Goal: Task Accomplishment & Management: Complete application form

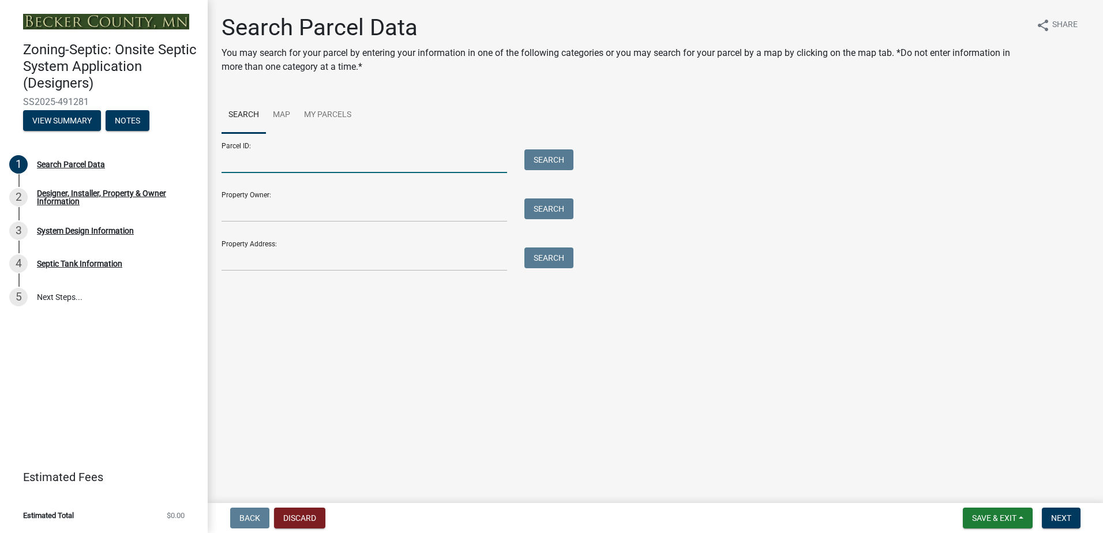
click at [263, 164] on input "Parcel ID:" at bounding box center [365, 161] width 286 height 24
type input "100134000"
click at [529, 163] on button "Search" at bounding box center [549, 159] width 49 height 21
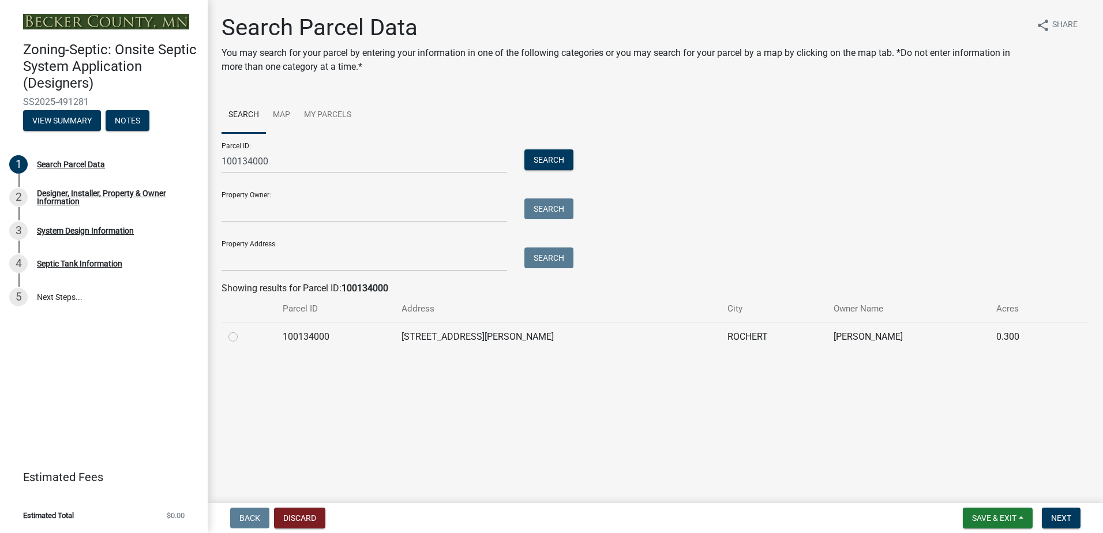
click at [242, 330] on label at bounding box center [242, 330] width 0 height 0
click at [242, 338] on input "radio" at bounding box center [246, 334] width 8 height 8
radio input "true"
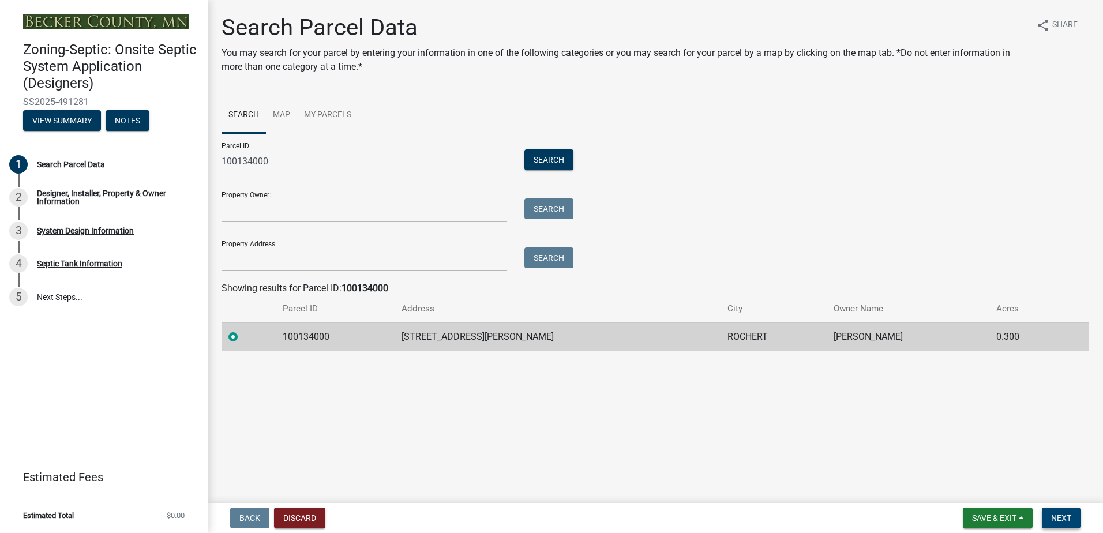
drag, startPoint x: 1065, startPoint y: 519, endPoint x: 1057, endPoint y: 516, distance: 9.1
click at [1065, 519] on span "Next" at bounding box center [1061, 518] width 20 height 9
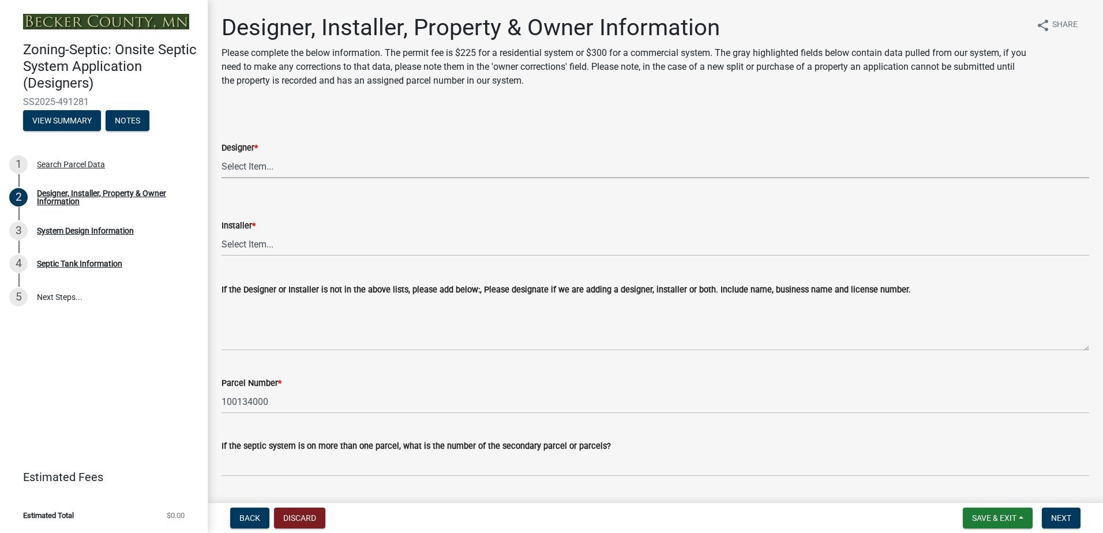
click at [243, 163] on select "Select Item... OTHER – Not listed (please add in next field and we will add to …" at bounding box center [656, 167] width 868 height 24
click at [222, 155] on select "Select Item... OTHER – Not listed (please add in next field and we will add to …" at bounding box center [656, 167] width 868 height 24
select select "a2621600-4690-4654-bff0-ecc615071557"
click at [254, 250] on select "Select Item... OTHER – Not listed (please add in next field and we will add to …" at bounding box center [656, 245] width 868 height 24
click at [222, 233] on select "Select Item... OTHER – Not listed (please add in next field and we will add to …" at bounding box center [656, 245] width 868 height 24
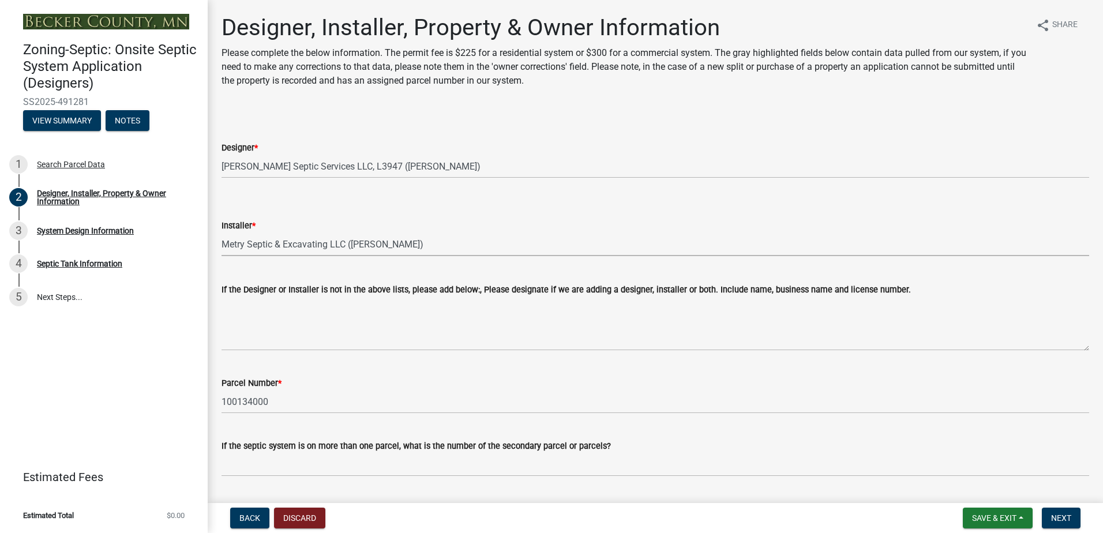
select select "370dcace-fa4b-476f-8e17-3b436b985960"
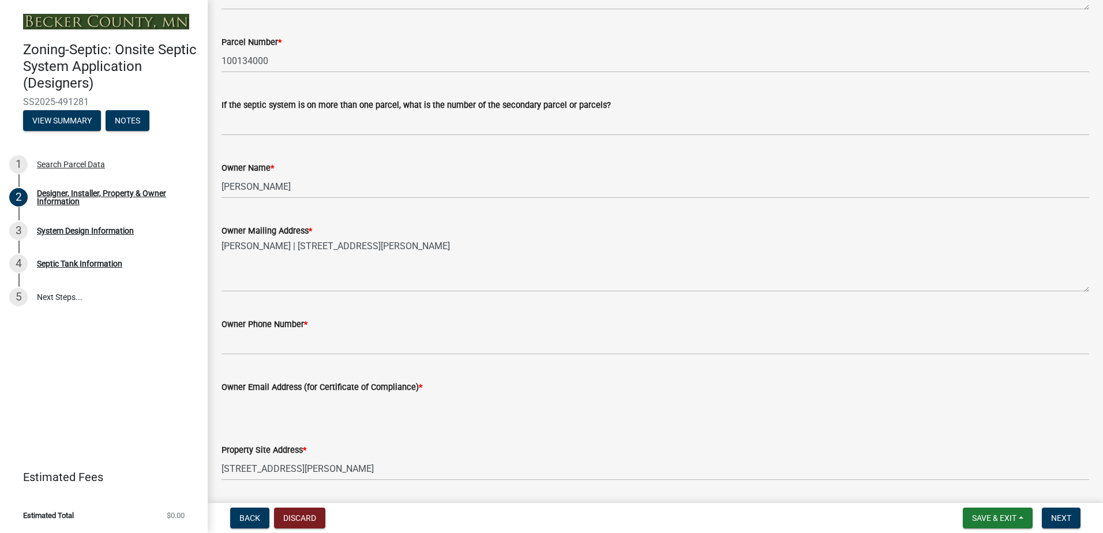
scroll to position [346, 0]
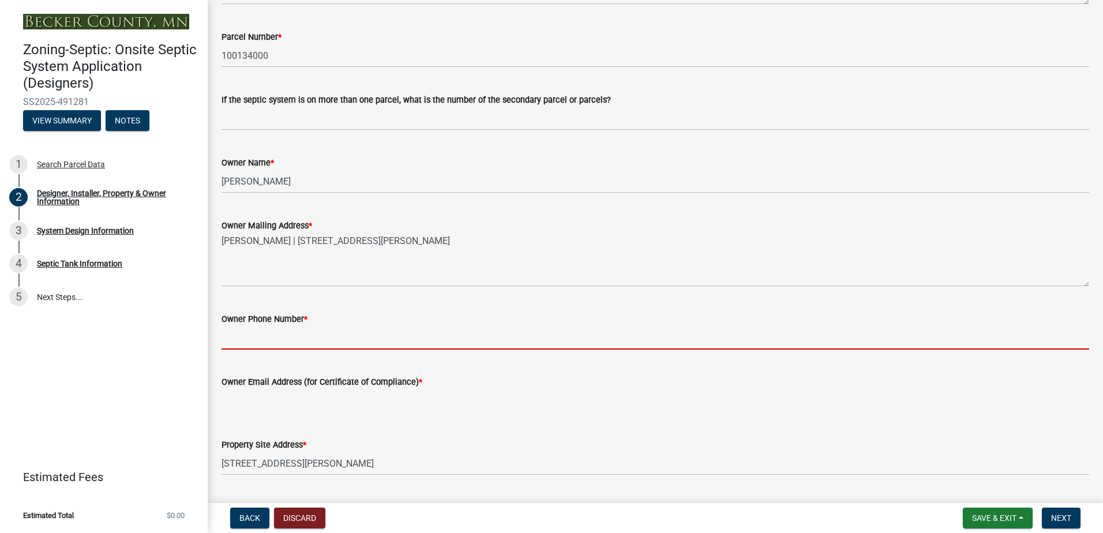
click at [231, 342] on input "Owner Phone Number *" at bounding box center [656, 338] width 868 height 24
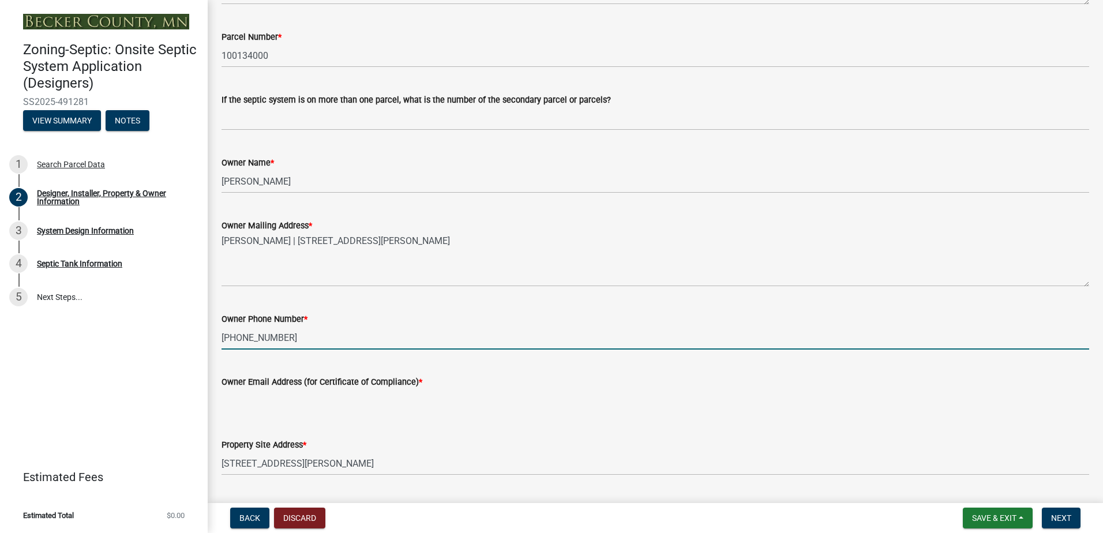
type input "[PHONE_NUMBER]"
drag, startPoint x: 224, startPoint y: 399, endPoint x: 235, endPoint y: 398, distance: 11.0
click at [225, 399] on input "Owner Email Address (for Certificate of Compliance) *" at bounding box center [656, 401] width 868 height 24
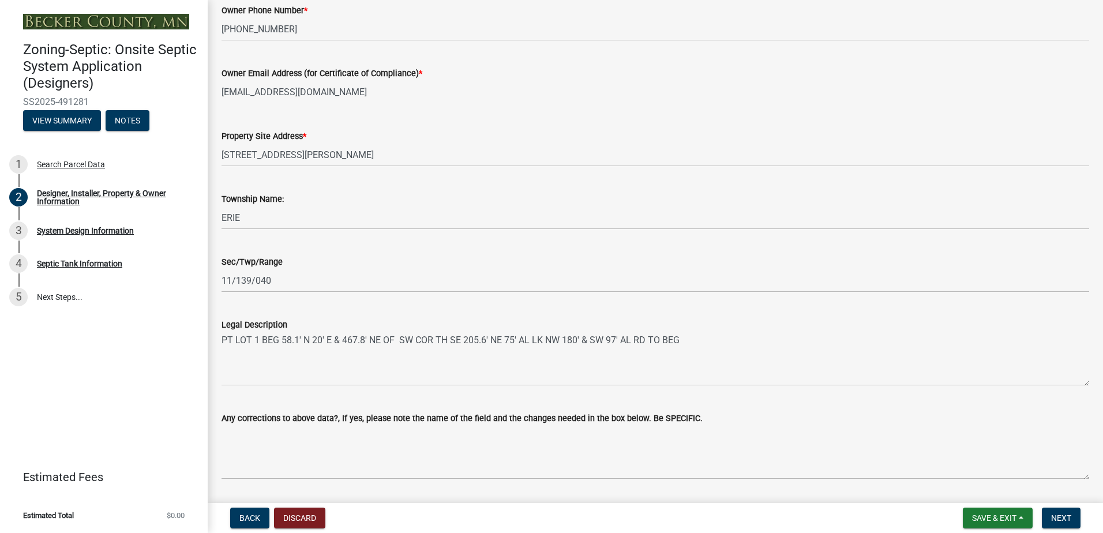
scroll to position [690, 0]
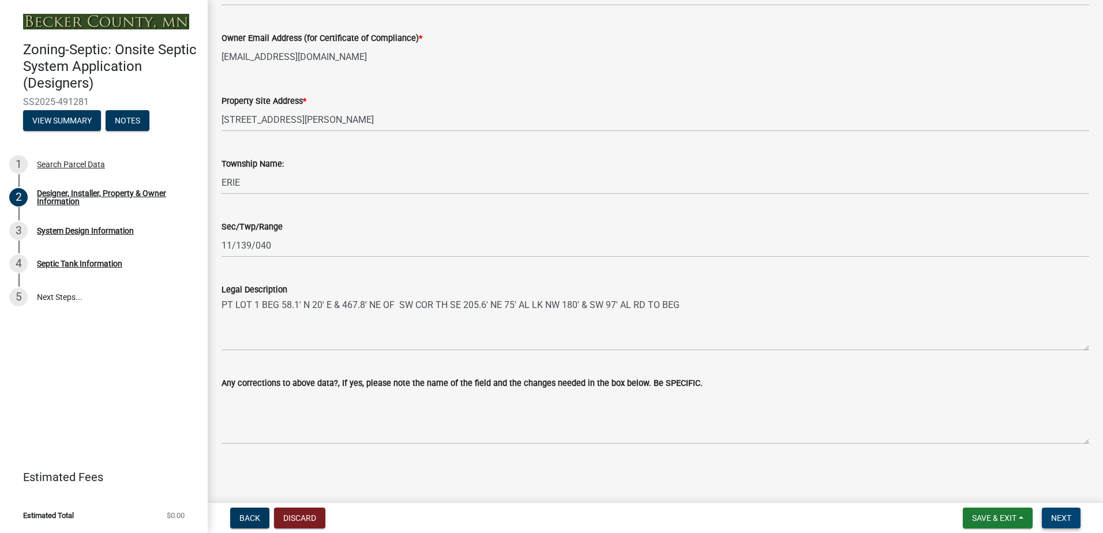
type input "[EMAIL_ADDRESS][DOMAIN_NAME]"
click at [1055, 518] on span "Next" at bounding box center [1061, 518] width 20 height 9
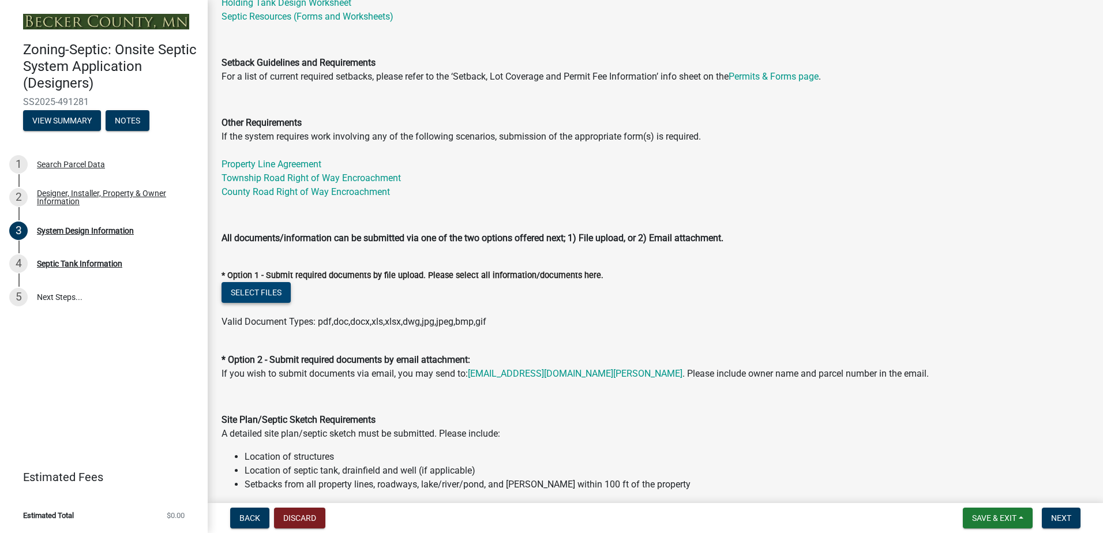
scroll to position [346, 0]
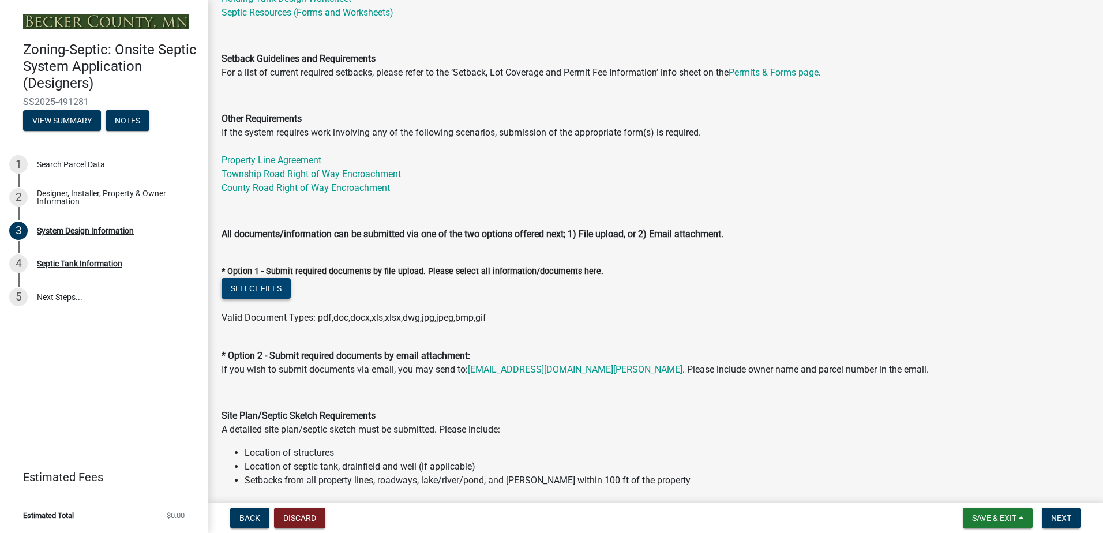
click at [257, 287] on button "Select files" at bounding box center [256, 288] width 69 height 21
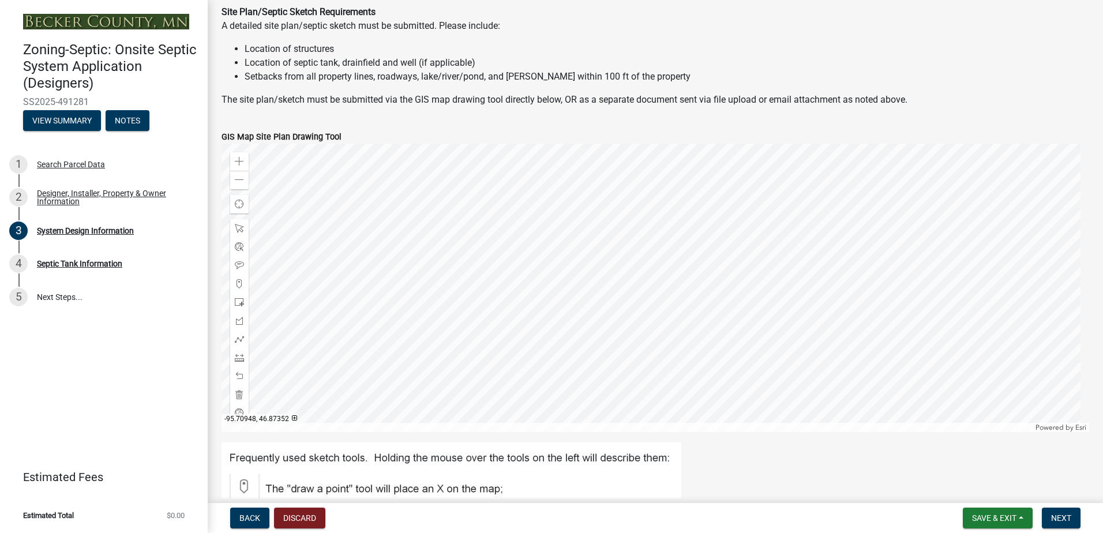
scroll to position [808, 0]
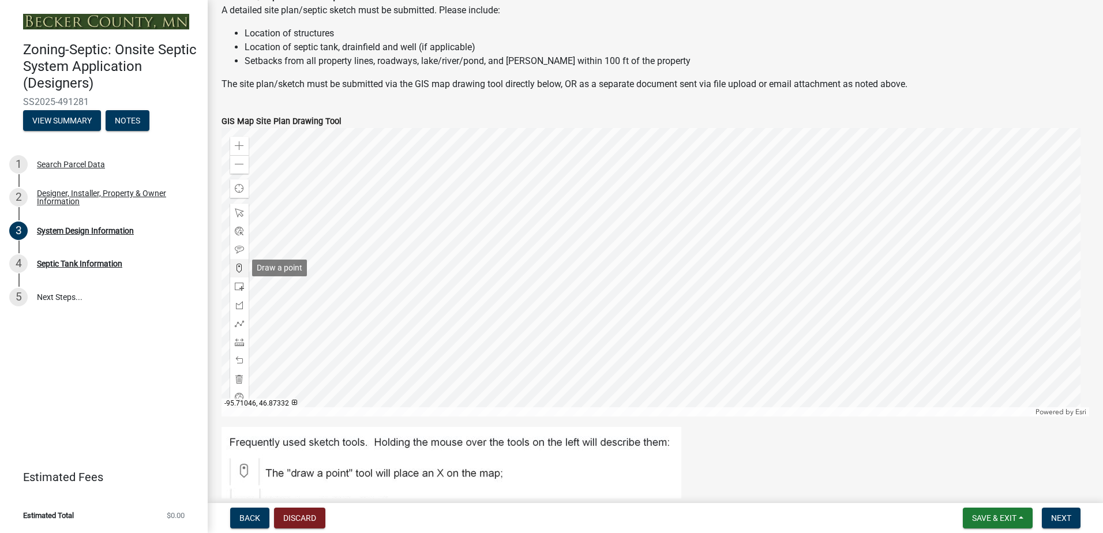
click at [241, 266] on span at bounding box center [239, 268] width 9 height 9
click at [635, 250] on div at bounding box center [656, 272] width 868 height 289
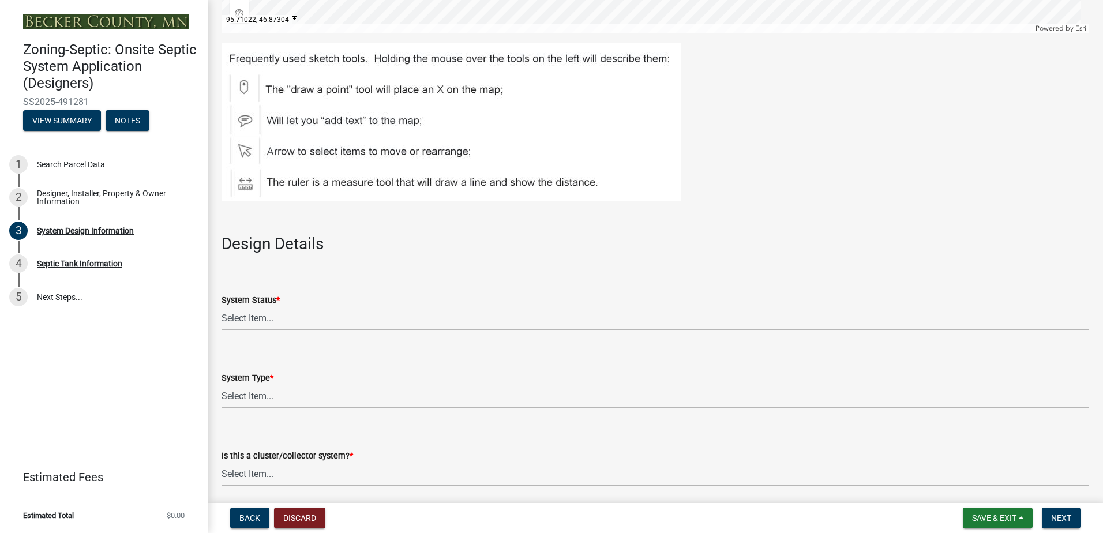
scroll to position [1212, 0]
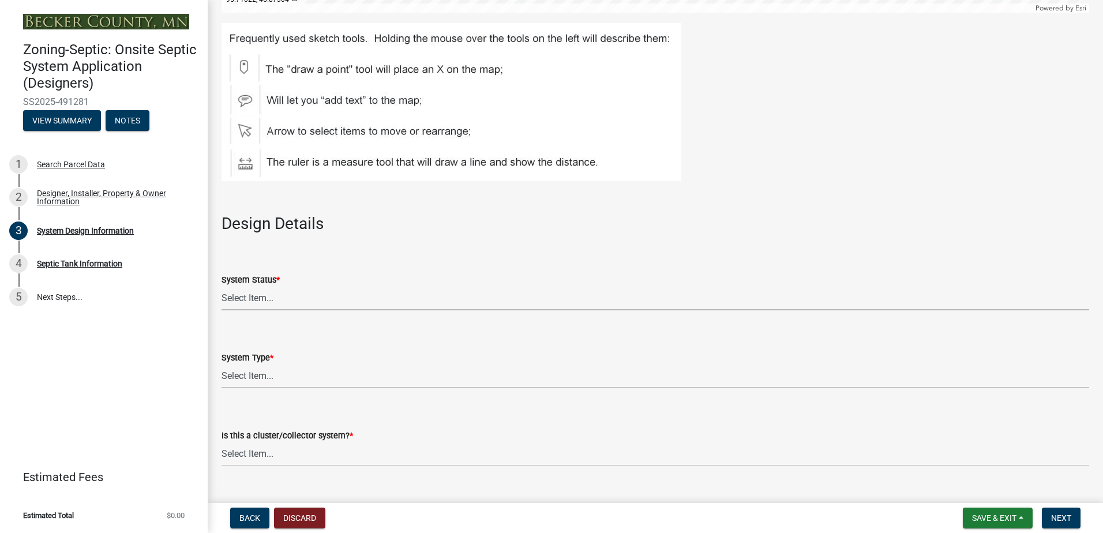
click at [260, 300] on select "Select Item... No Existing System Replacement System Failing System (Cesspool, …" at bounding box center [656, 299] width 868 height 24
click at [222, 287] on select "Select Item... No Existing System Replacement System Failing System (Cesspool, …" at bounding box center [656, 299] width 868 height 24
select select "8ba21533-2acf-4cc6-95e5-280e4aabd5a3"
click at [250, 372] on select "Select Item... Type I Type II Type III Type IV Type V" at bounding box center [656, 377] width 868 height 24
click at [222, 365] on select "Select Item... Type I Type II Type III Type IV Type V" at bounding box center [656, 377] width 868 height 24
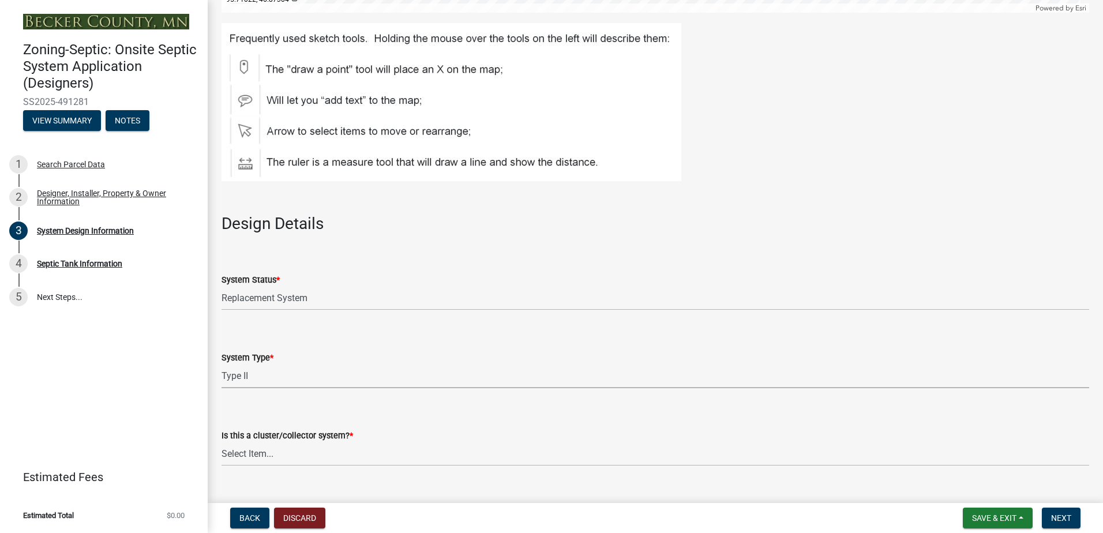
select select "d11049ea-91d0-42ef-8f23-5bc08afa6acf"
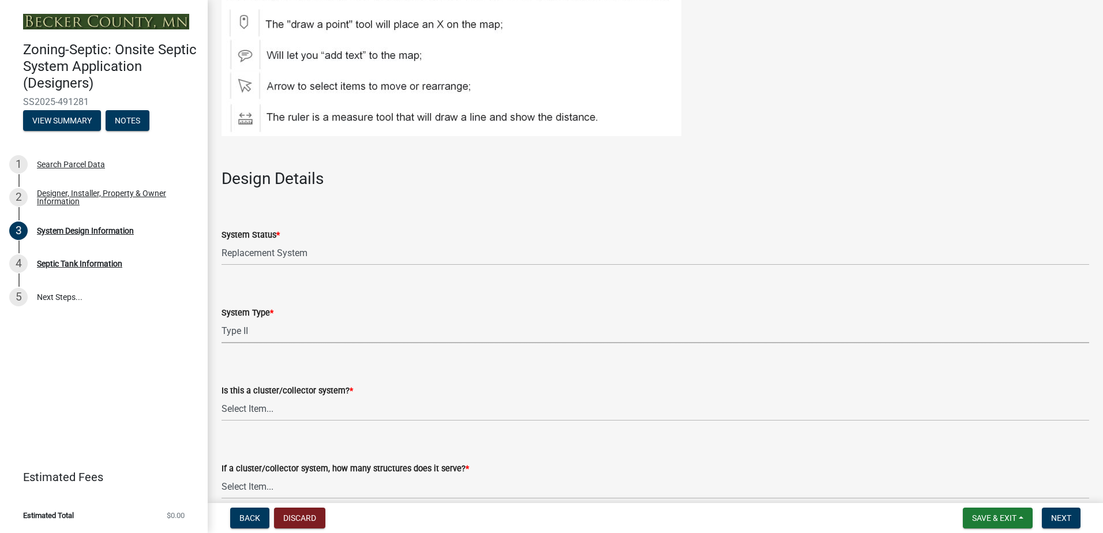
scroll to position [1327, 0]
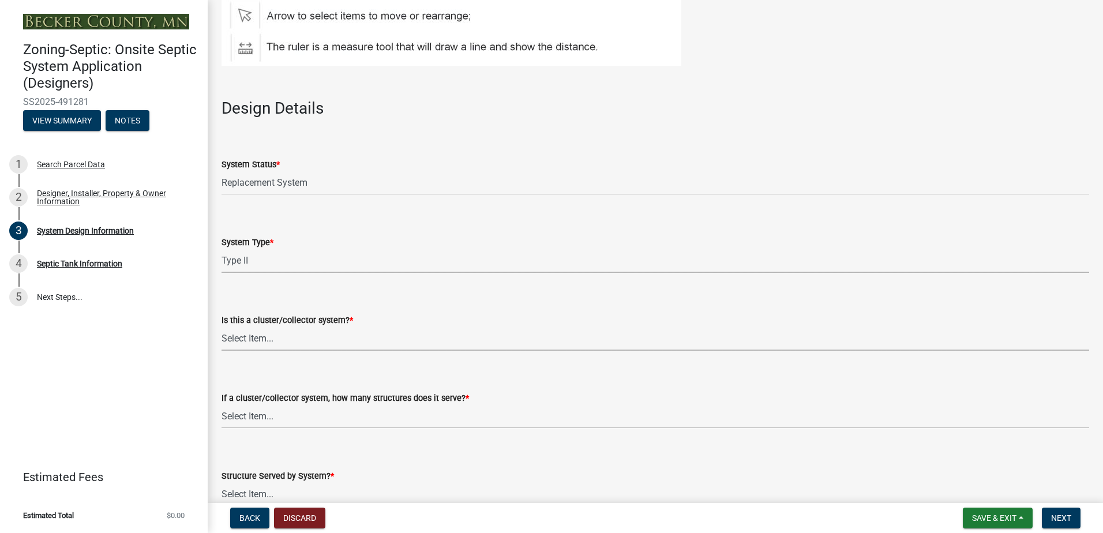
drag, startPoint x: 247, startPoint y: 336, endPoint x: 246, endPoint y: 350, distance: 14.5
click at [246, 339] on select "Select Item... Yes No" at bounding box center [656, 339] width 868 height 24
click at [222, 327] on select "Select Item... Yes No" at bounding box center [656, 339] width 868 height 24
select select "011fbff4-a41d-4a75-9bd8-71c7e6c69e0d"
drag, startPoint x: 236, startPoint y: 414, endPoint x: 238, endPoint y: 424, distance: 10.0
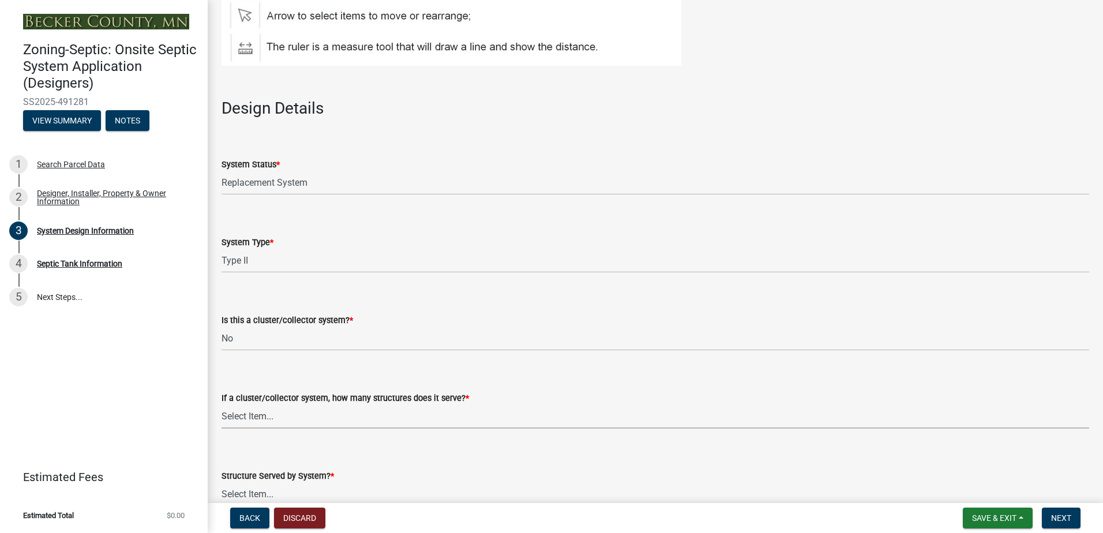
click at [237, 421] on select "Select Item... Not a cluster/collector system 1 2 3 4 5 6 7 8 9 10" at bounding box center [656, 417] width 868 height 24
click at [222, 405] on select "Select Item... Not a cluster/collector system 1 2 3 4 5 6 7 8 9 10" at bounding box center [656, 417] width 868 height 24
select select "85fdfef2-2683-4311-b5d5-5505f6411127"
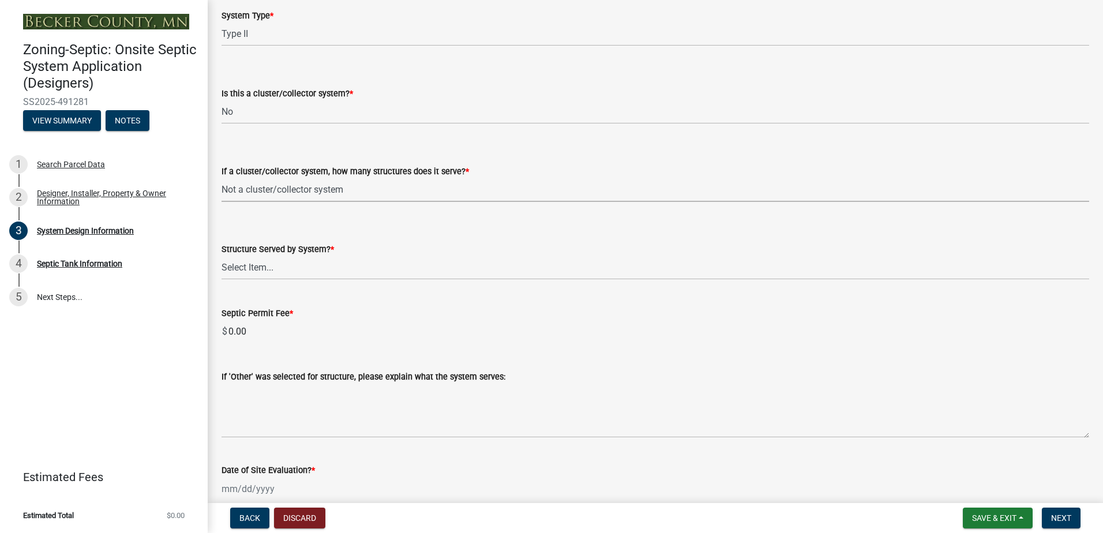
scroll to position [1558, 0]
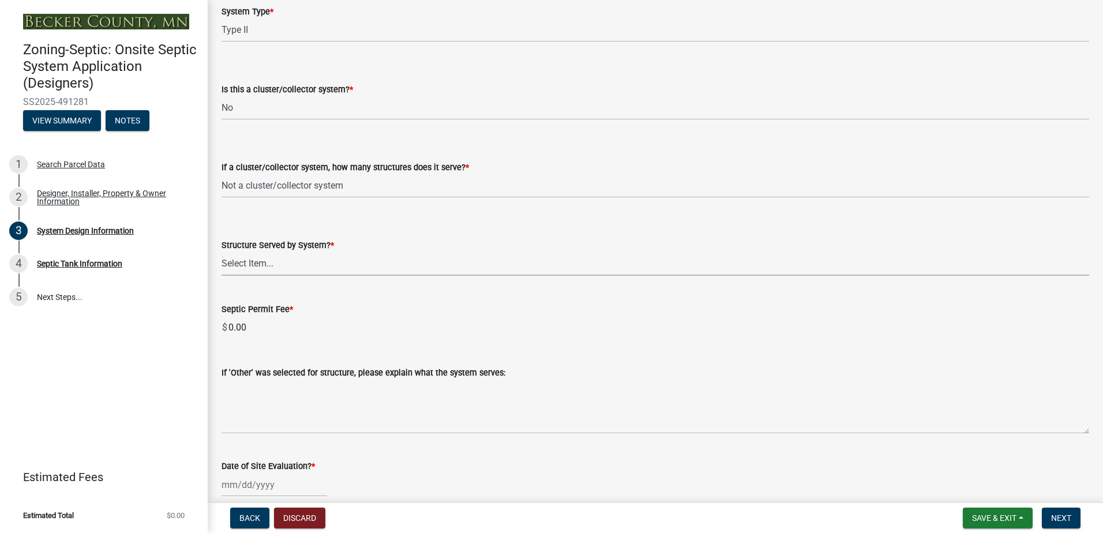
click at [237, 265] on select "Select Item... Commercial Resort Commercial - Non Resort Other Full-Time Dwelli…" at bounding box center [656, 264] width 868 height 24
click at [222, 252] on select "Select Item... Commercial Resort Commercial - Non Resort Other Full-Time Dwelli…" at bounding box center [656, 264] width 868 height 24
select select "bbba294c-e7e6-4483-b1a0-88fbc7e04017"
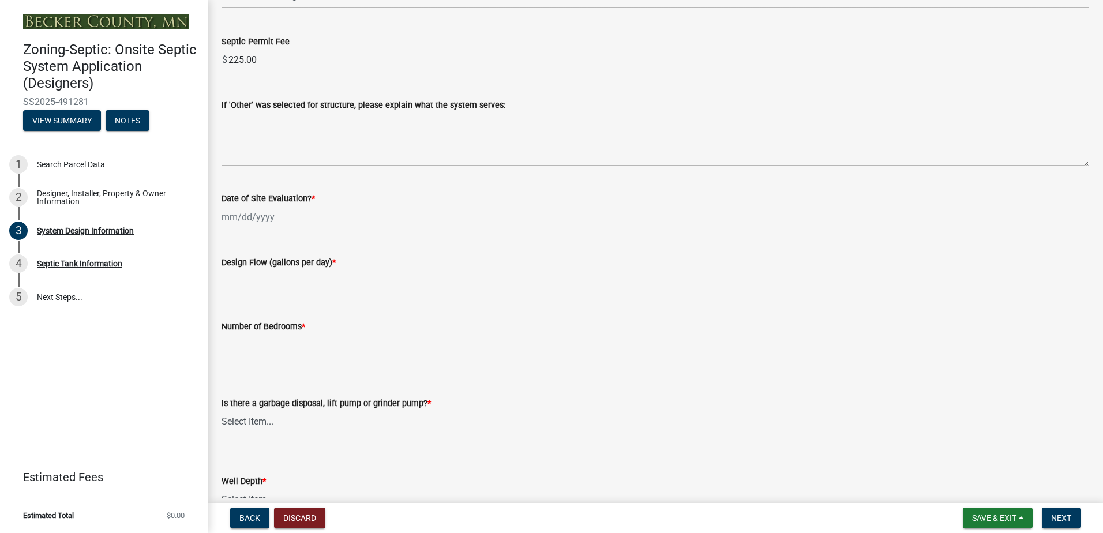
scroll to position [1847, 0]
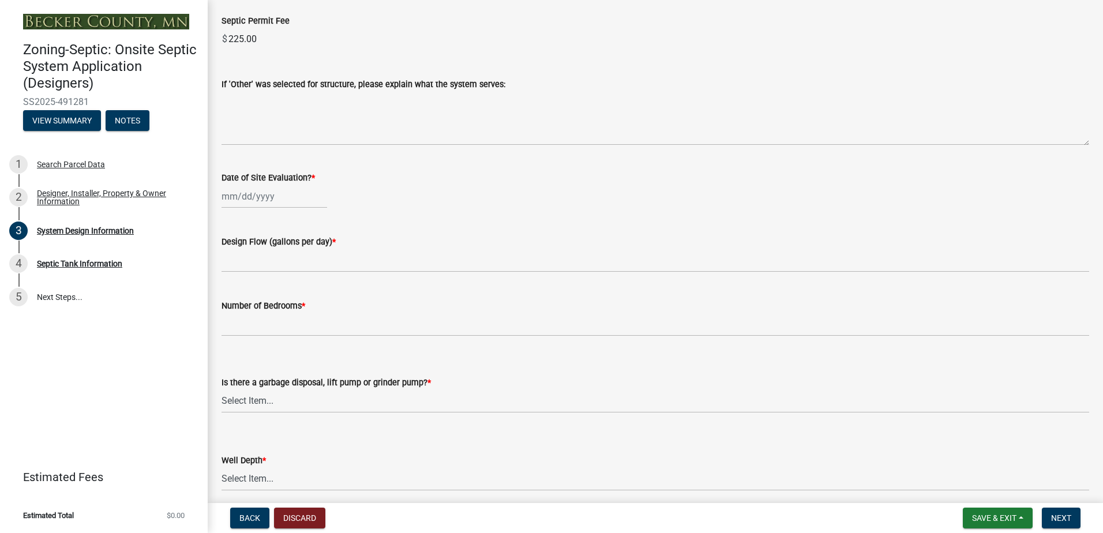
click at [242, 193] on div at bounding box center [275, 197] width 106 height 24
select select "10"
select select "2025"
click at [288, 275] on div "9" at bounding box center [288, 276] width 18 height 18
type input "[DATE]"
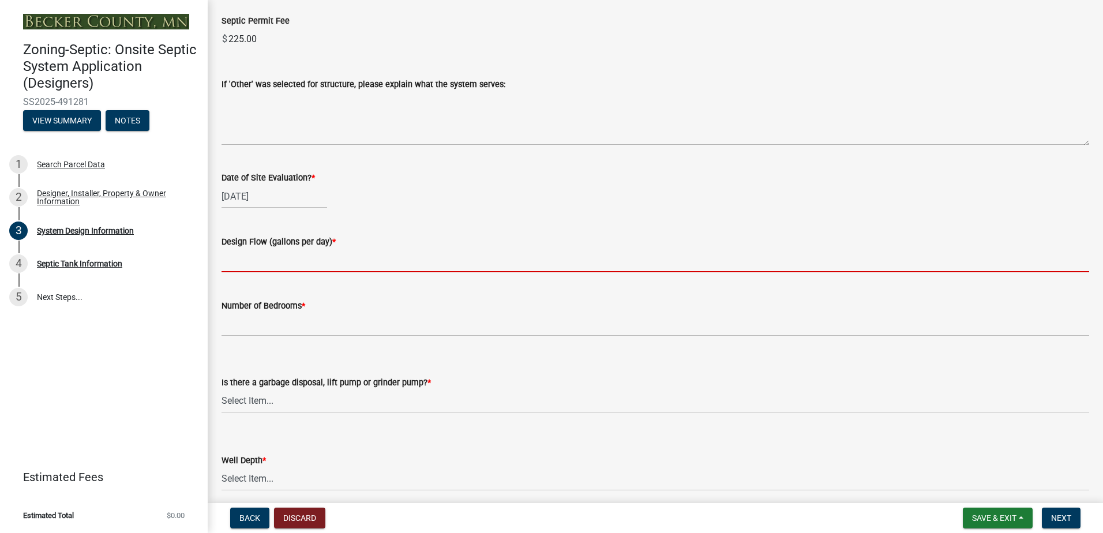
click at [240, 261] on input "text" at bounding box center [656, 261] width 868 height 24
type input "300"
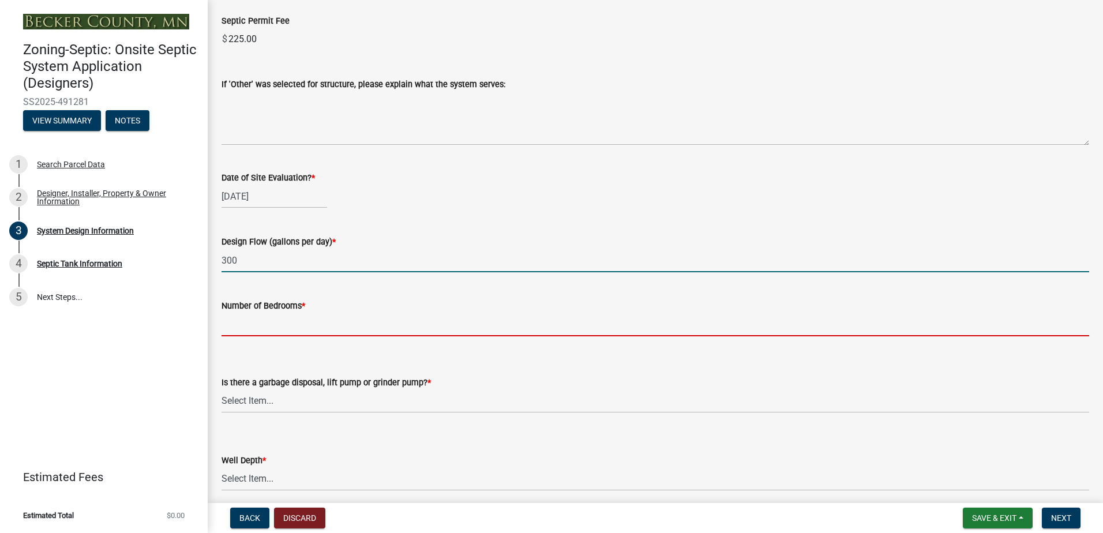
click at [242, 331] on input "Number of Bedrooms *" at bounding box center [656, 325] width 868 height 24
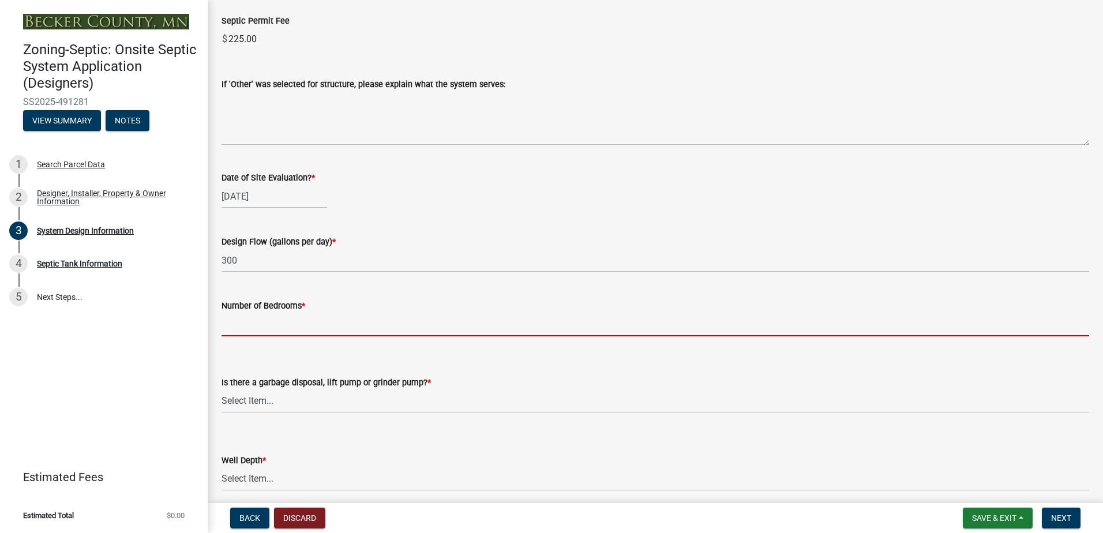
type input "2"
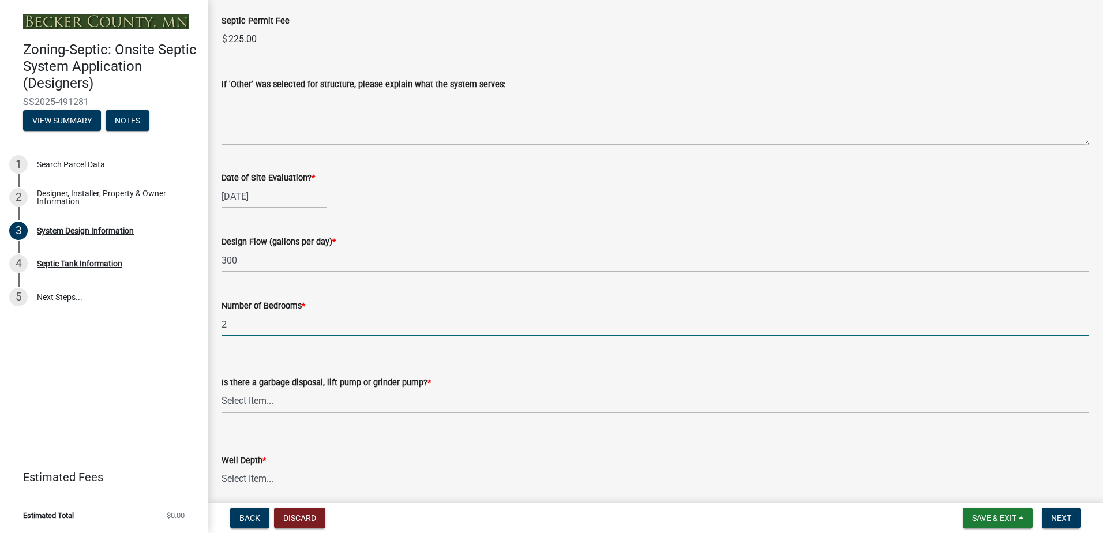
click at [242, 400] on select "Select Item... Yes No" at bounding box center [656, 402] width 868 height 24
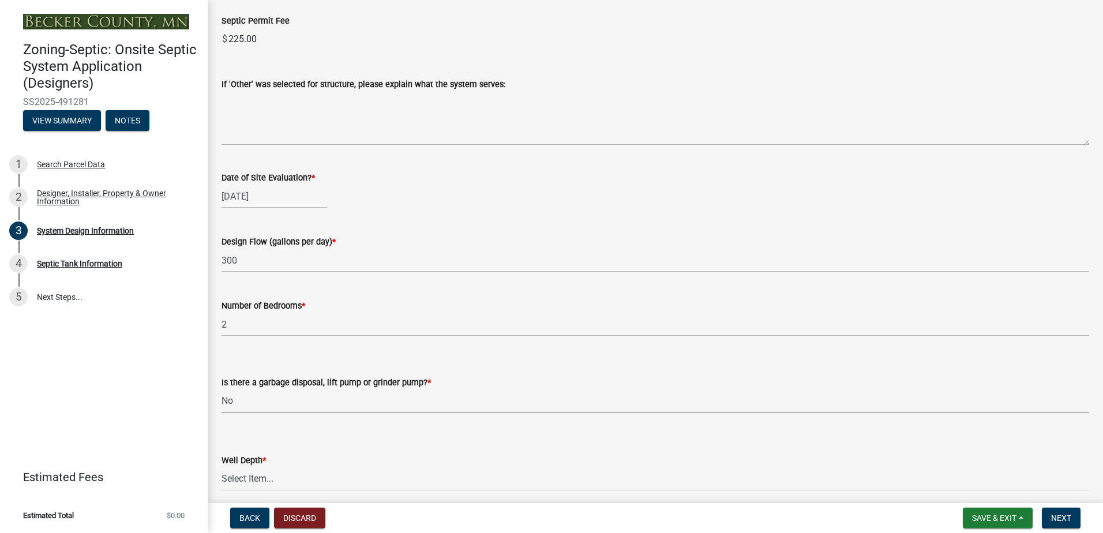
click at [222, 390] on select "Select Item... Yes No" at bounding box center [656, 402] width 868 height 24
select select "ba735beb-519e-40f0-ae20-62d65fc4c46b"
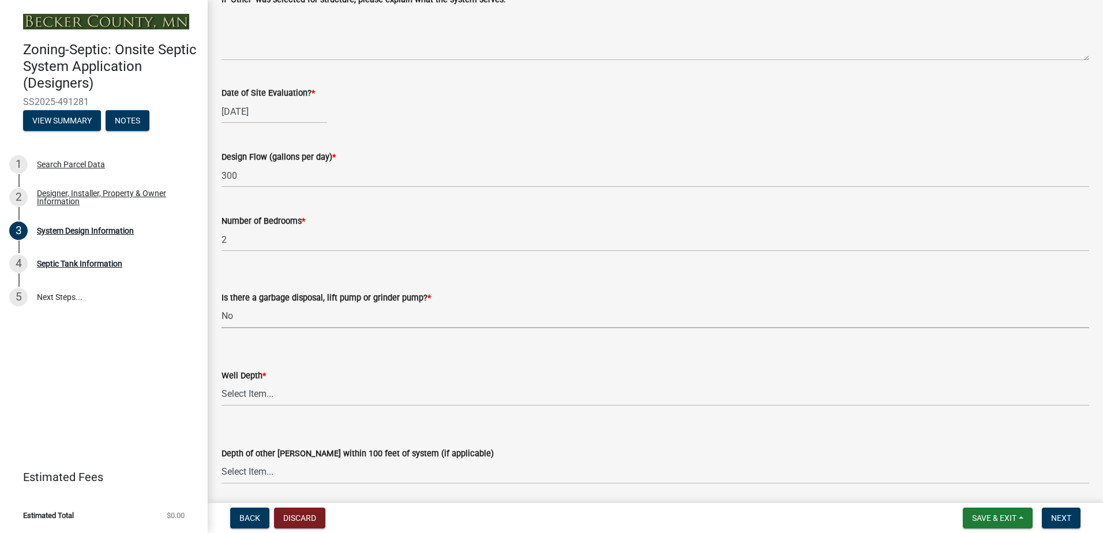
scroll to position [1962, 0]
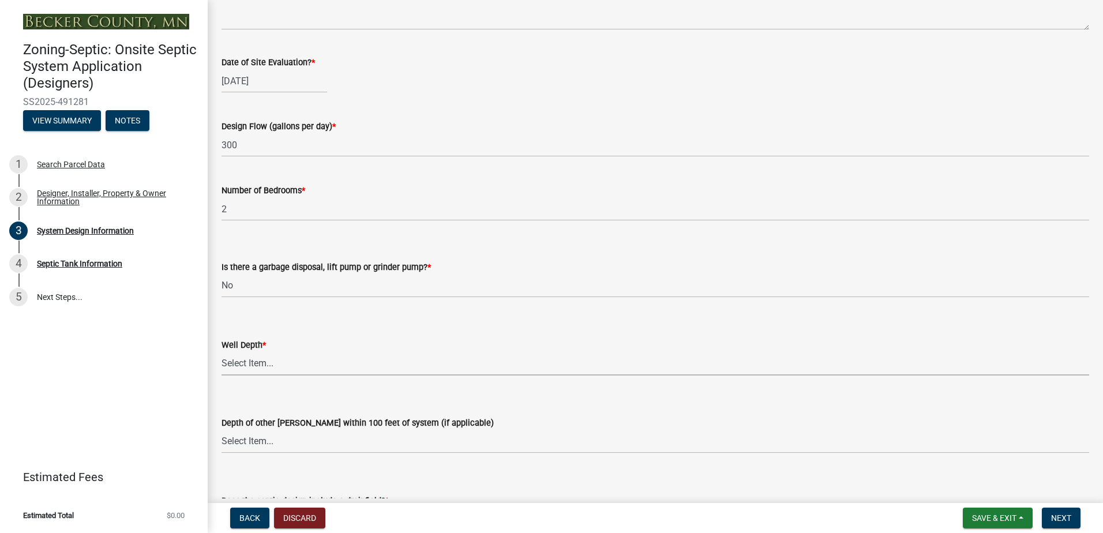
drag, startPoint x: 251, startPoint y: 364, endPoint x: 245, endPoint y: 372, distance: 9.5
click at [250, 365] on select "Select Item... Deep Well Shallow Well Well not yet installed - To be drilled No…" at bounding box center [656, 364] width 868 height 24
click at [222, 352] on select "Select Item... Deep Well Shallow Well Well not yet installed - To be drilled No…" at bounding box center [656, 364] width 868 height 24
select select "22f42ee4-8f54-4ffd-840f-b13e29e3d3ac"
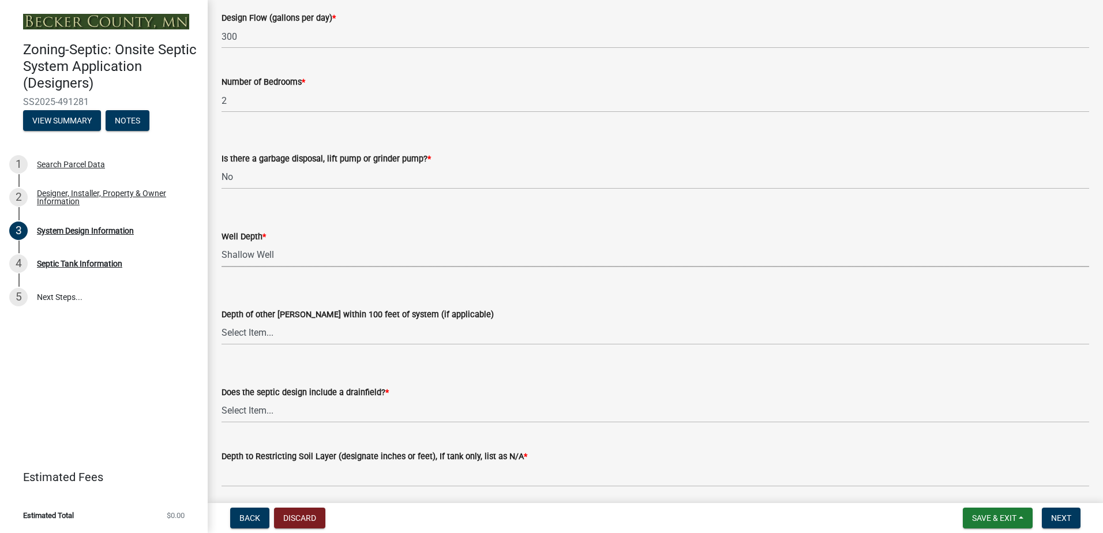
scroll to position [2077, 0]
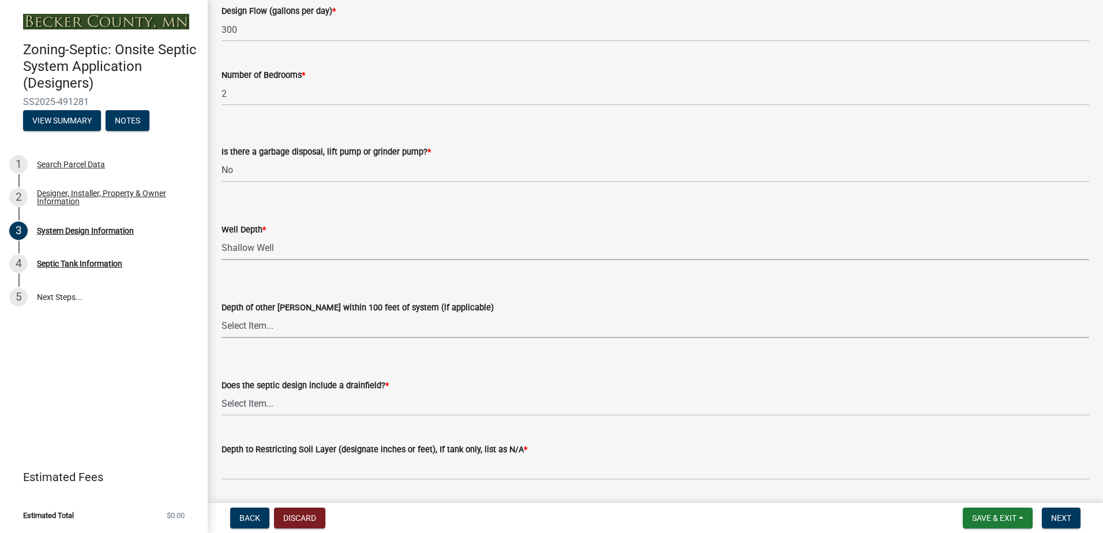
click at [235, 329] on select "Select Item... Deep Well Shallow Well No other [PERSON_NAME]" at bounding box center [656, 327] width 868 height 24
click at [222, 315] on select "Select Item... Deep Well Shallow Well No other [PERSON_NAME]" at bounding box center [656, 327] width 868 height 24
select select "f869305d-2cb1-4dd4-8e19-f65af66fecb7"
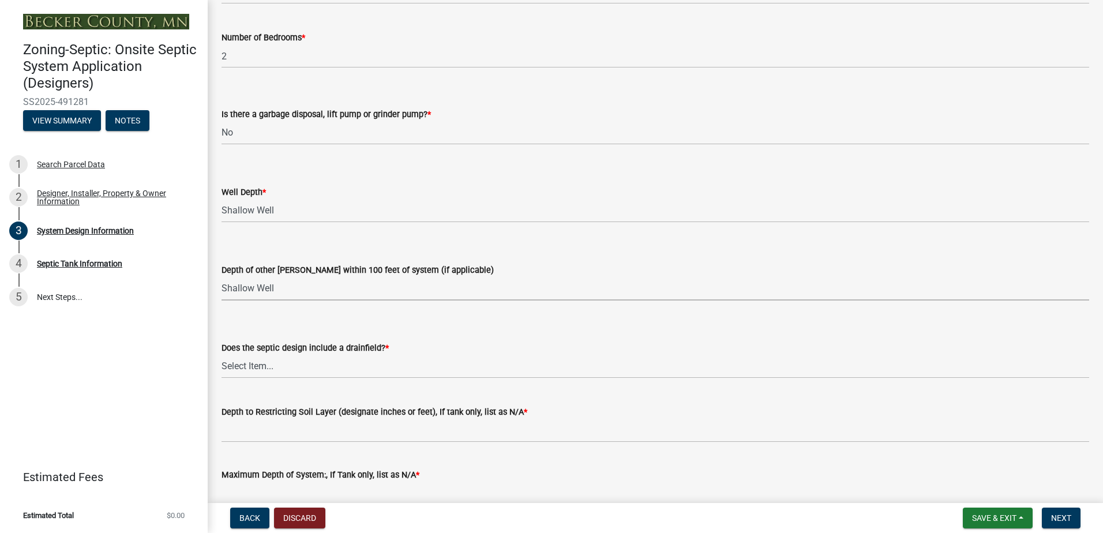
scroll to position [2135, 0]
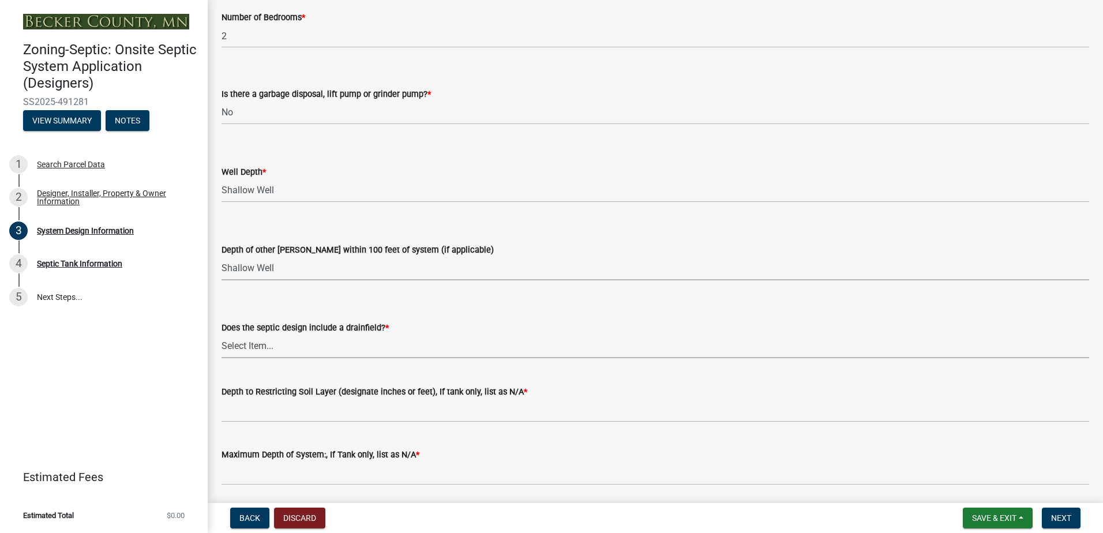
click at [242, 346] on select "Select Item... Yes No Existing - COC must by submitted" at bounding box center [656, 347] width 868 height 24
click at [222, 335] on select "Select Item... Yes No Existing - COC must by submitted" at bounding box center [656, 347] width 868 height 24
select select "1beac6bb-92f1-48fc-a43d-dd4fbc824110"
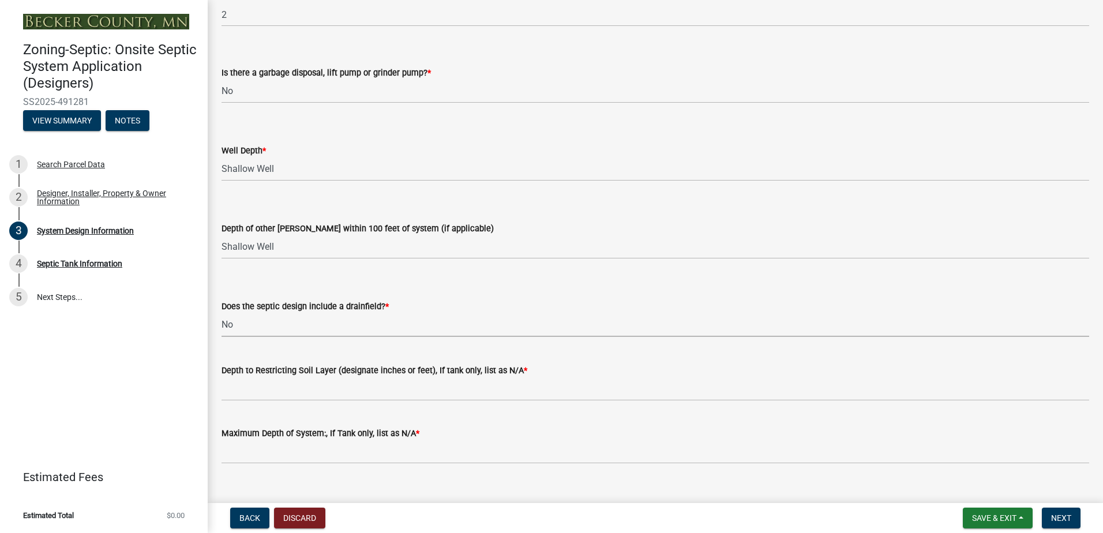
scroll to position [2176, 0]
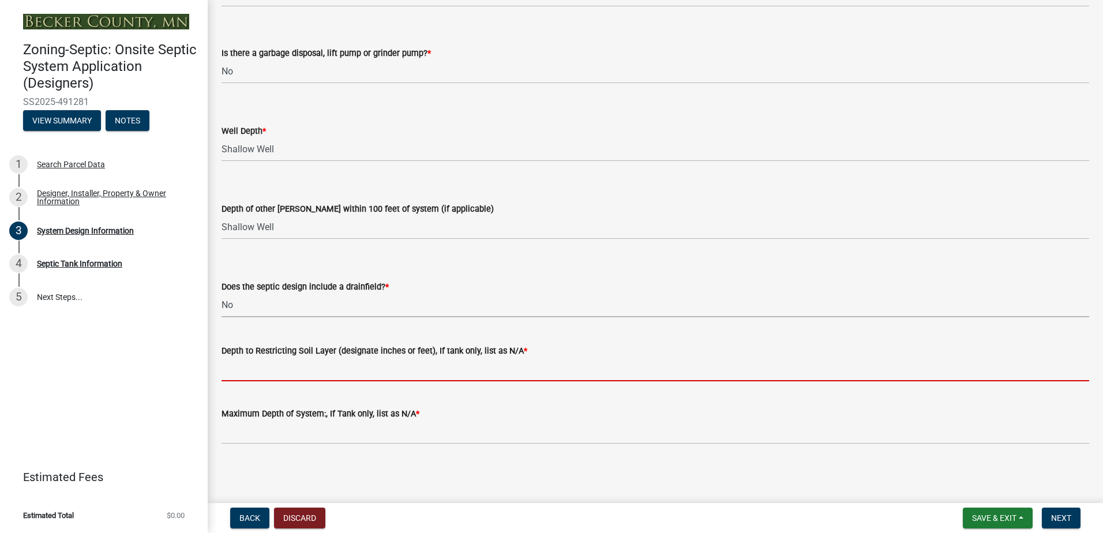
click at [236, 369] on input "Depth to Restricting Soil Layer (designate inches or feet), If tank only, list …" at bounding box center [656, 370] width 868 height 24
type input "NA"
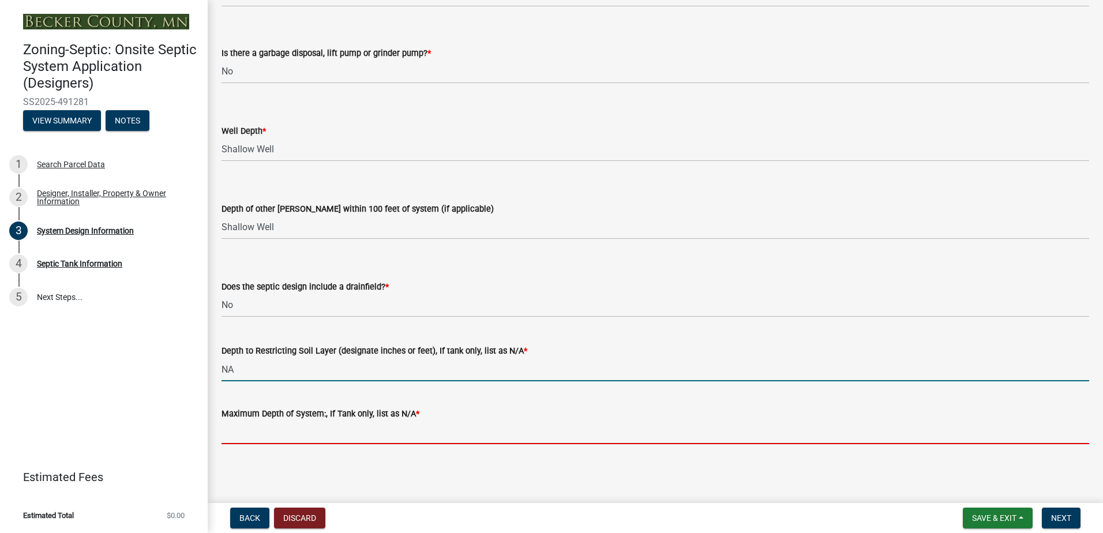
click at [238, 434] on input "Maximum Depth of System:, If Tank only, list as N/A *" at bounding box center [656, 433] width 868 height 24
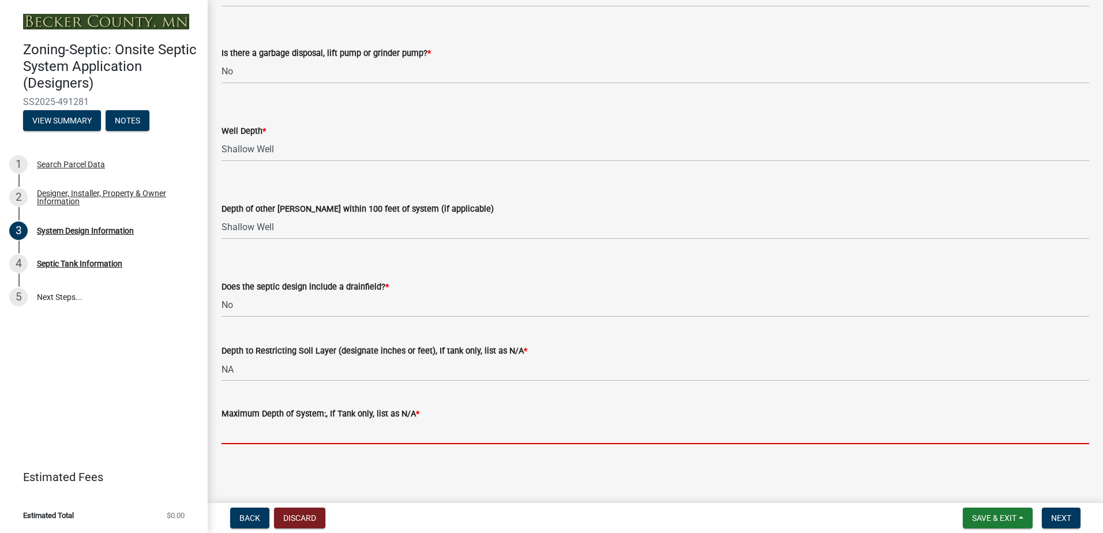
type input "NA"
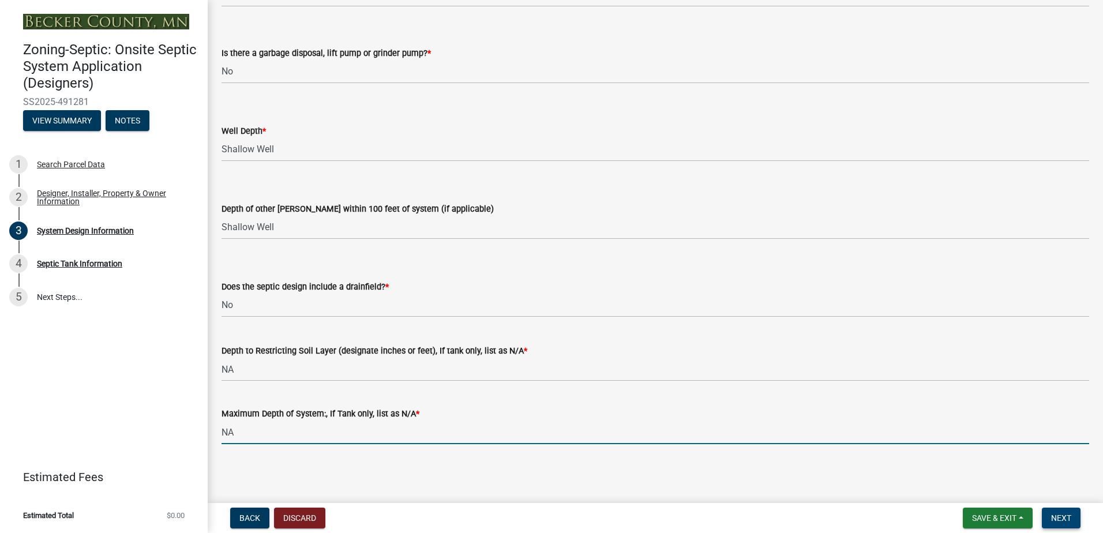
click at [1058, 516] on span "Next" at bounding box center [1061, 518] width 20 height 9
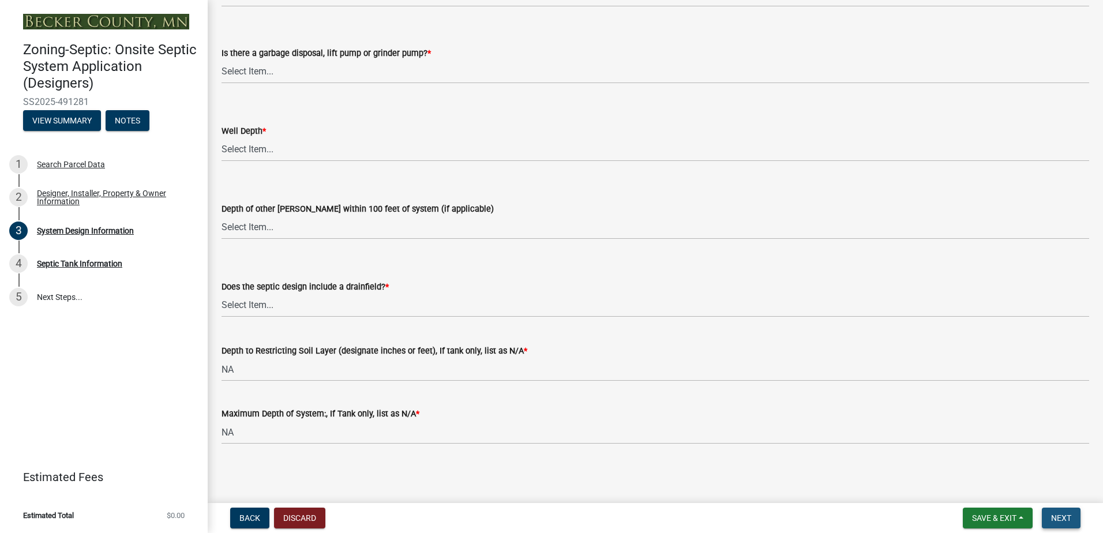
scroll to position [0, 0]
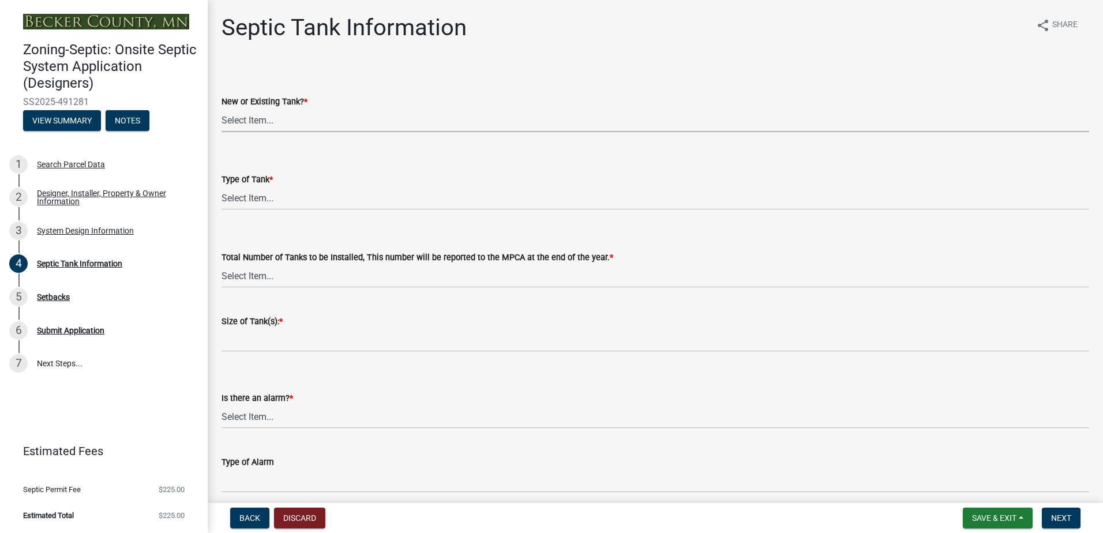
click at [234, 115] on select "Select Item... New Existing Both -New and Existing Tank" at bounding box center [656, 120] width 868 height 24
click at [222, 108] on select "Select Item... New Existing Both -New and Existing Tank" at bounding box center [656, 120] width 868 height 24
select select "f9fbe67c-c1cf-4a63-8ad4-799ce56b7f21"
click at [236, 200] on select "Select Item... Single Septic Tank Compartmented Tank Single Tank plus Compartme…" at bounding box center [656, 198] width 868 height 24
click at [222, 186] on select "Select Item... Single Septic Tank Compartmented Tank Single Tank plus Compartme…" at bounding box center [656, 198] width 868 height 24
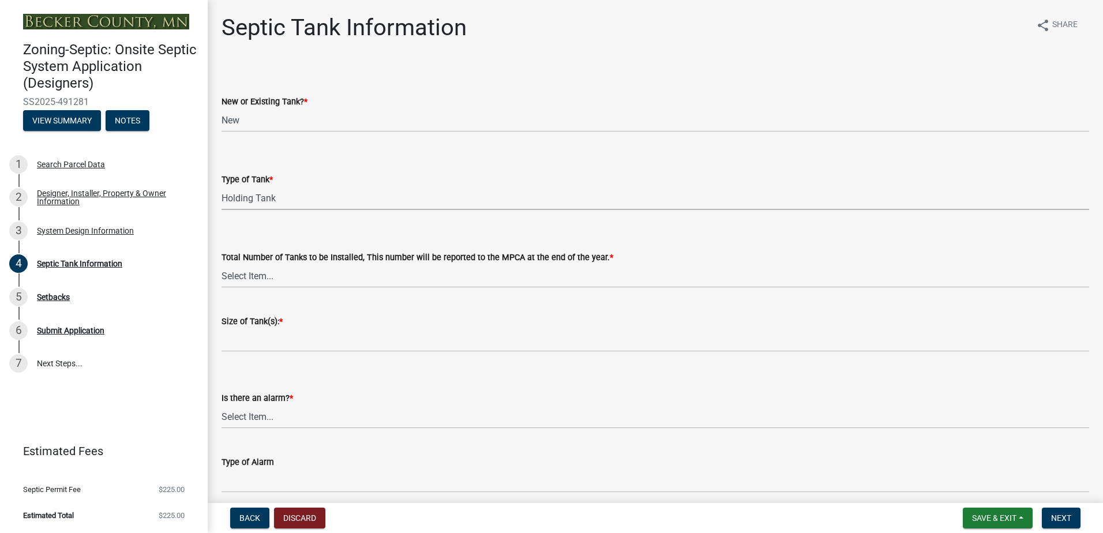
select select "fe57a0e5-df0b-49ed-be87-b1b1dff725c1"
click at [244, 284] on select "Select Item... 0 1 2 3 4" at bounding box center [656, 276] width 868 height 24
click at [222, 264] on select "Select Item... 0 1 2 3 4" at bounding box center [656, 276] width 868 height 24
select select "e0ee17af-48b7-4b92-9885-812dbb1428e7"
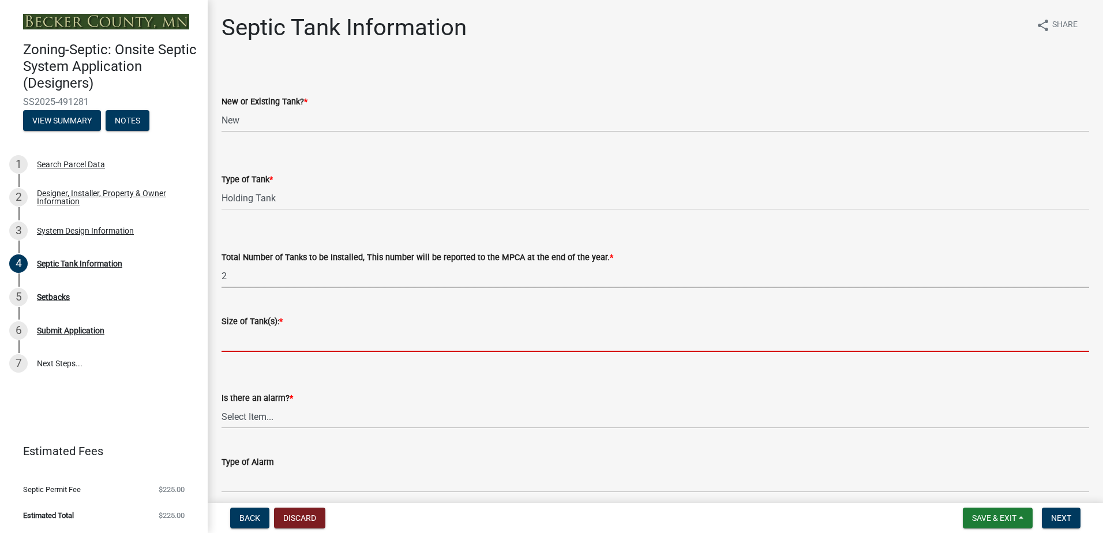
click at [228, 335] on input "Size of Tank(s): *" at bounding box center [656, 340] width 868 height 24
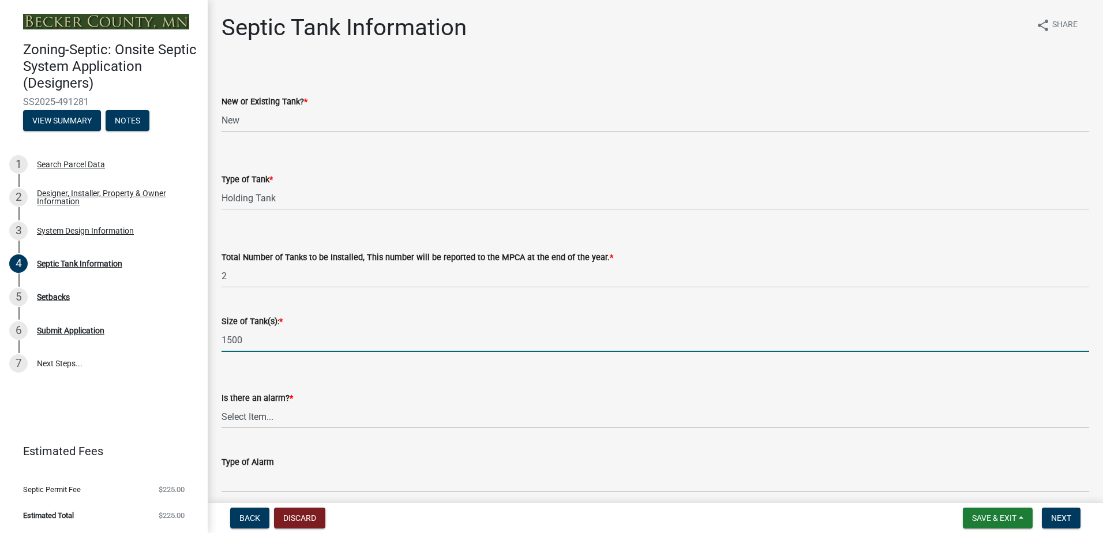
click at [252, 338] on input "1500" at bounding box center [656, 340] width 868 height 24
type input "1"
type input "1500"
click at [243, 421] on select "Select Item... Yes No" at bounding box center [656, 417] width 868 height 24
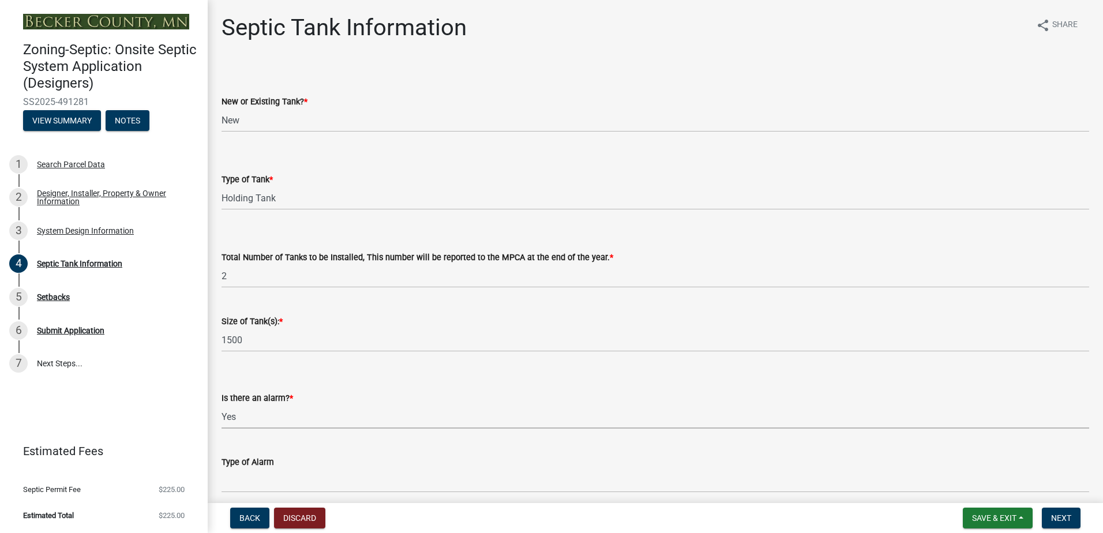
click at [222, 405] on select "Select Item... Yes No" at bounding box center [656, 417] width 868 height 24
select select "c84d9e4c-2287-4d2e-9ef7-9874a7456ee3"
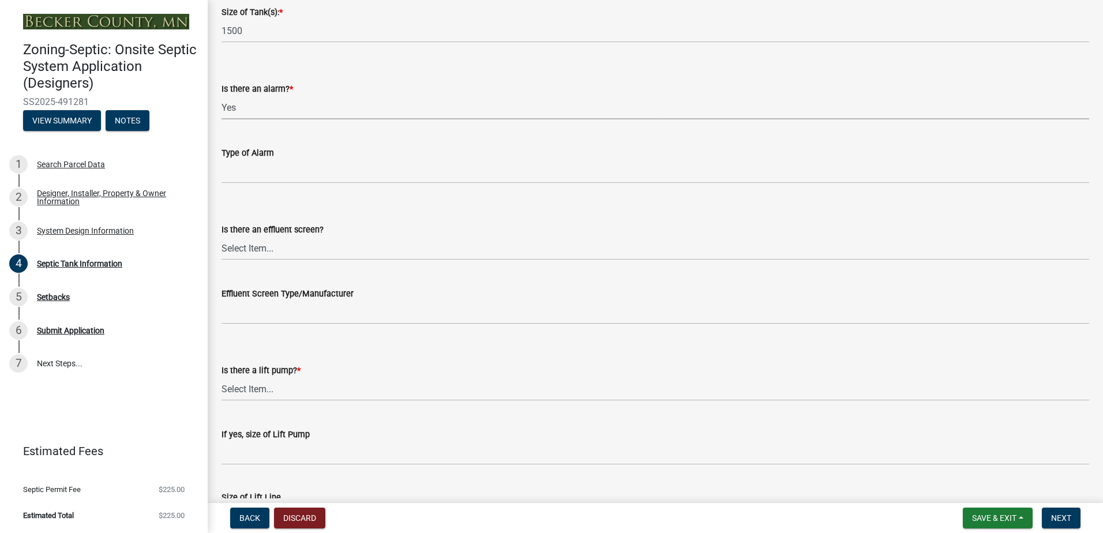
scroll to position [346, 0]
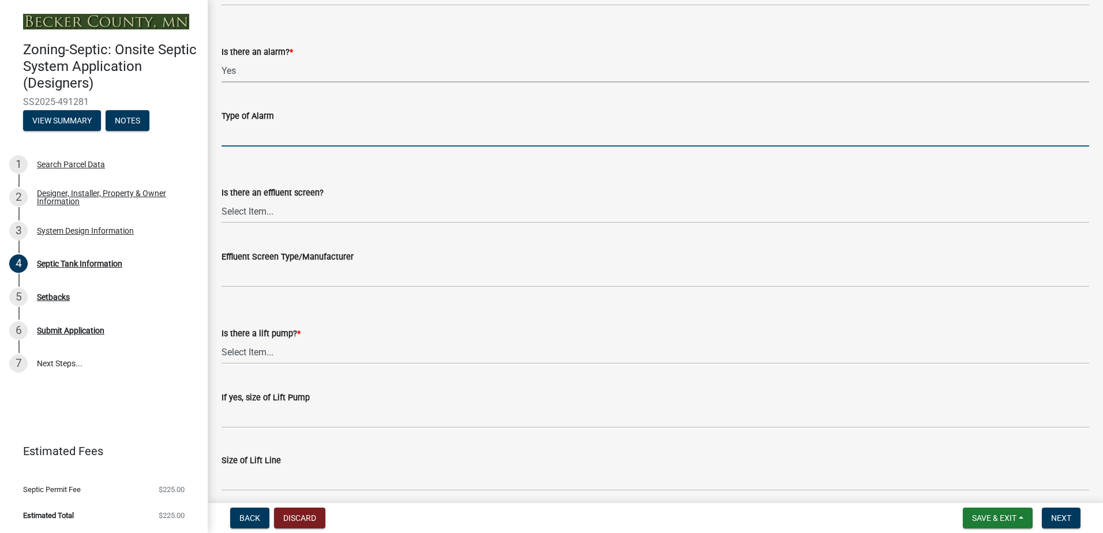
click at [253, 130] on input "Type of Alarm" at bounding box center [656, 135] width 868 height 24
type input "Manual Float"
click at [238, 212] on select "Select Item... Yes No" at bounding box center [656, 212] width 868 height 24
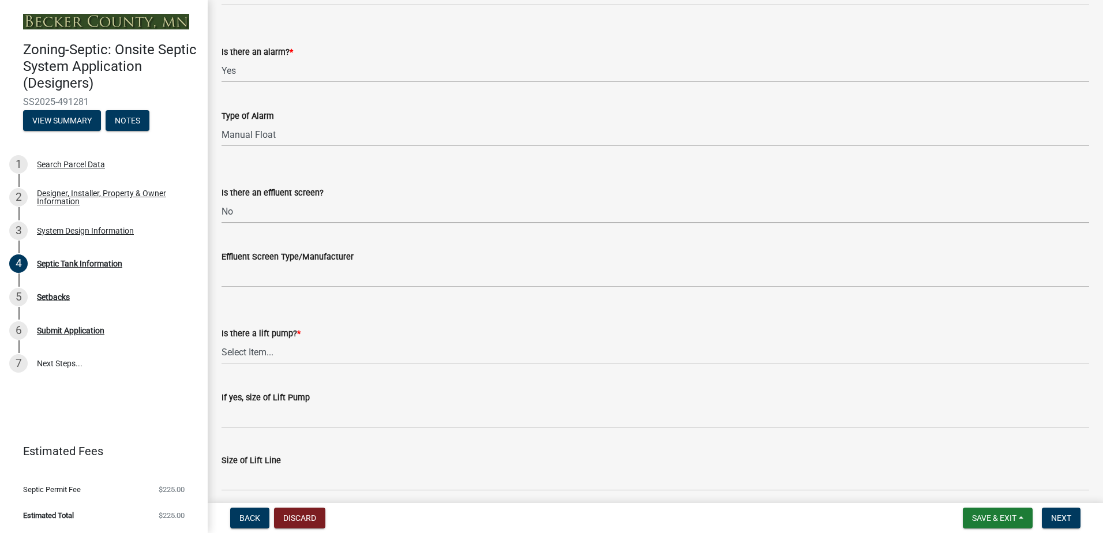
click at [222, 200] on select "Select Item... Yes No" at bounding box center [656, 212] width 868 height 24
select select "a956bcdf-8f12-4f61-bfc1-a6e229dc0595"
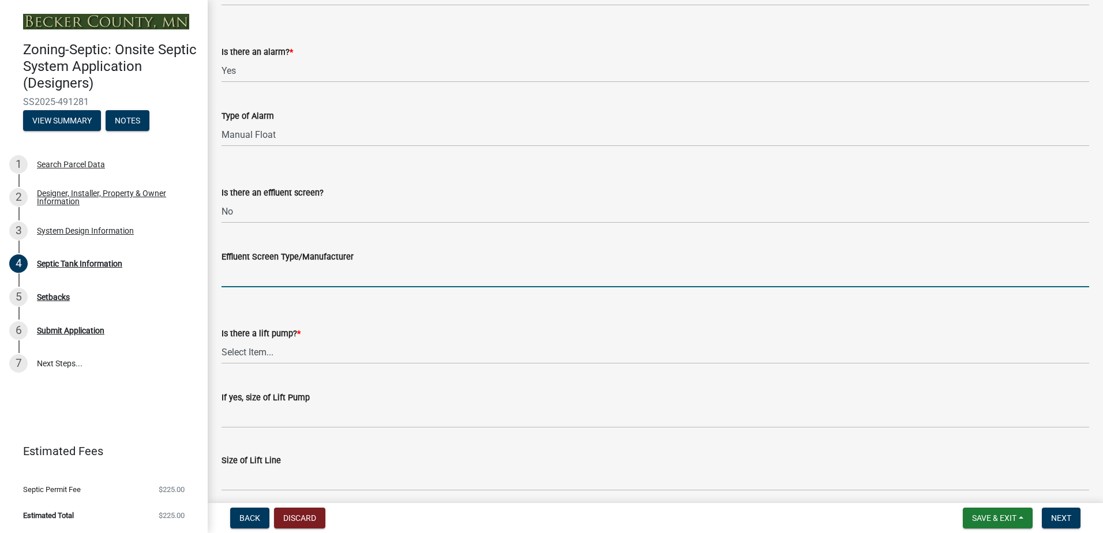
drag, startPoint x: 234, startPoint y: 278, endPoint x: 243, endPoint y: 286, distance: 11.8
click at [236, 280] on input "Effluent Screen Type/Manufacturer" at bounding box center [656, 276] width 868 height 24
type input "NA"
click at [253, 352] on select "Select Item... Yes No" at bounding box center [656, 352] width 868 height 24
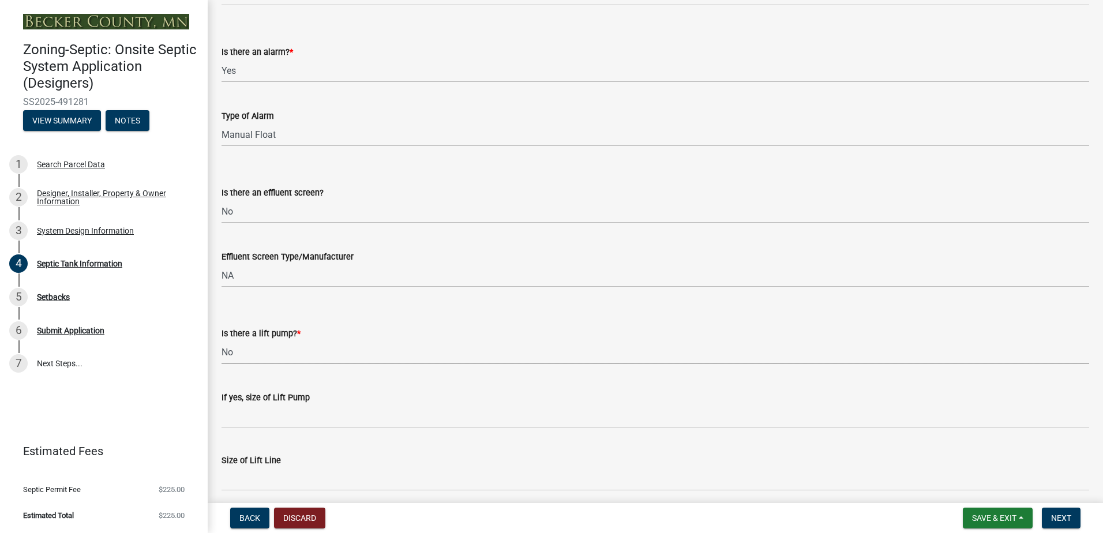
click at [222, 340] on select "Select Item... Yes No" at bounding box center [656, 352] width 868 height 24
select select "ba43cfd8-3223-4e93-a41d-8bc71aa45820"
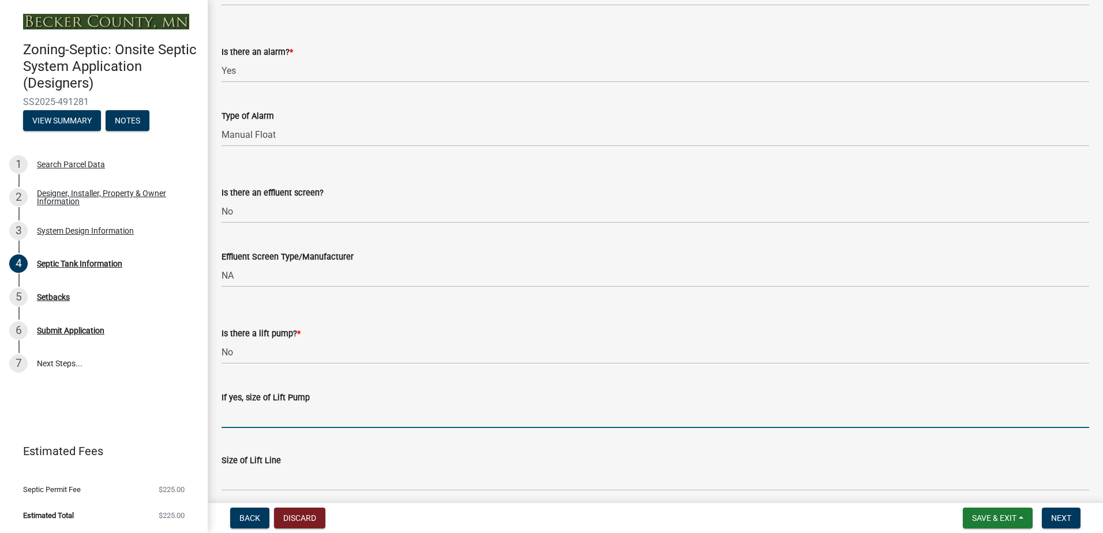
click at [234, 415] on input "If yes, size of Lift Pump" at bounding box center [656, 417] width 868 height 24
type input "NA"
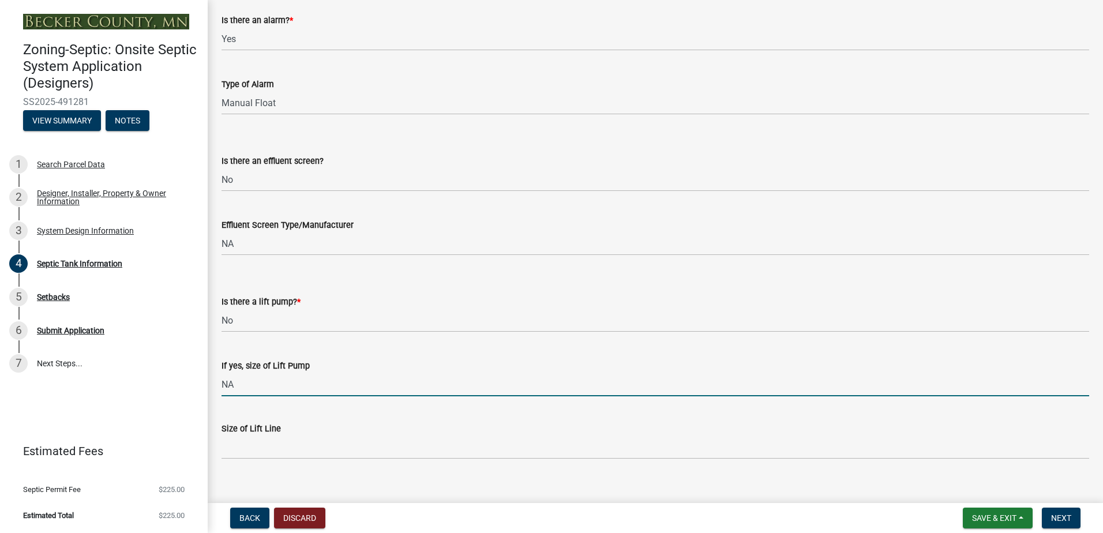
scroll to position [393, 0]
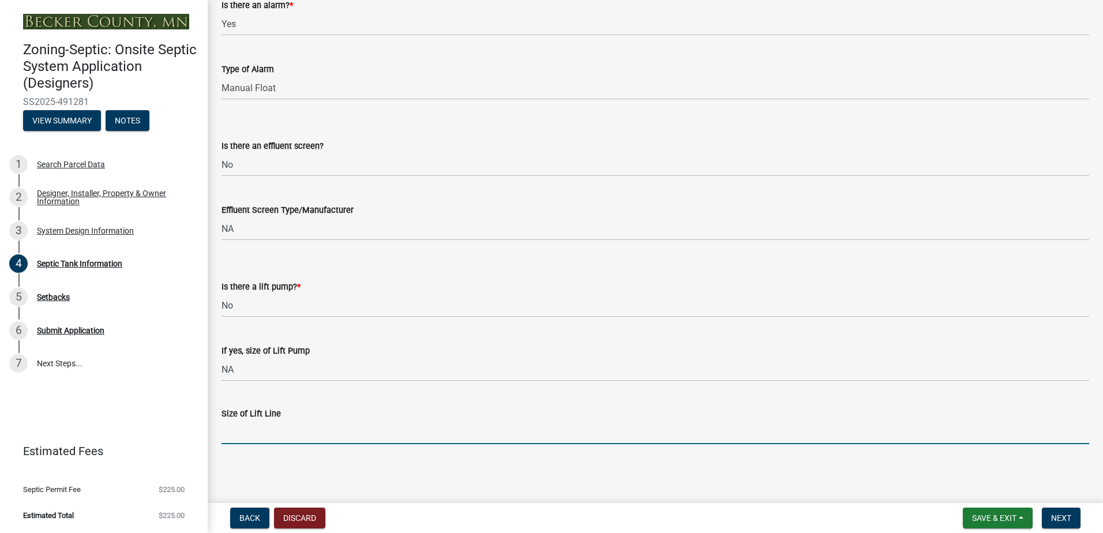
click at [241, 428] on input "Size of Lift Line" at bounding box center [656, 433] width 868 height 24
type input "NA"
click at [1061, 522] on span "Next" at bounding box center [1061, 518] width 20 height 9
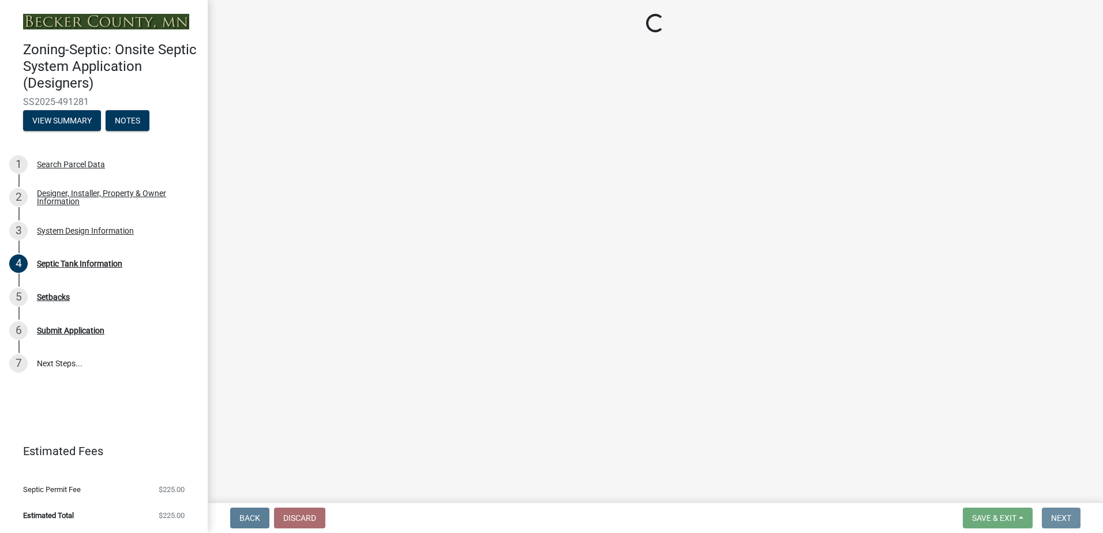
scroll to position [0, 0]
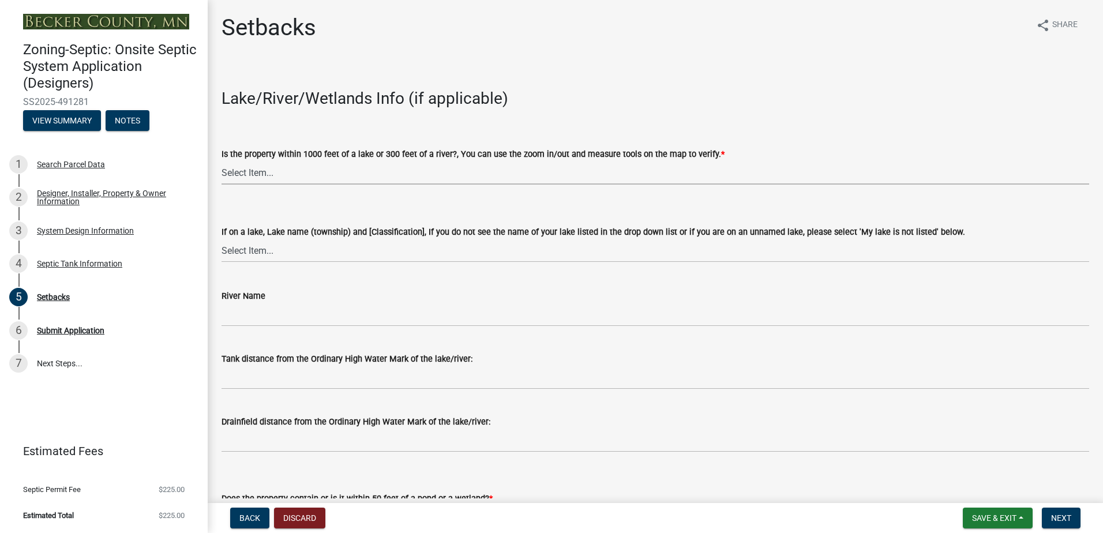
click at [240, 174] on select "Select Item... Yes No" at bounding box center [656, 173] width 868 height 24
click at [222, 161] on select "Select Item... Yes No" at bounding box center [656, 173] width 868 height 24
select select "c245ec0d-8d6f-4710-ab2b-b3aa70611708"
click at [234, 259] on select "Select Item... [GEOGRAPHIC_DATA] is not listed below [GEOGRAPHIC_DATA] ([GEOGRA…" at bounding box center [656, 251] width 868 height 24
click at [222, 239] on select "Select Item... [GEOGRAPHIC_DATA] is not listed below [GEOGRAPHIC_DATA] ([GEOGRA…" at bounding box center [656, 251] width 868 height 24
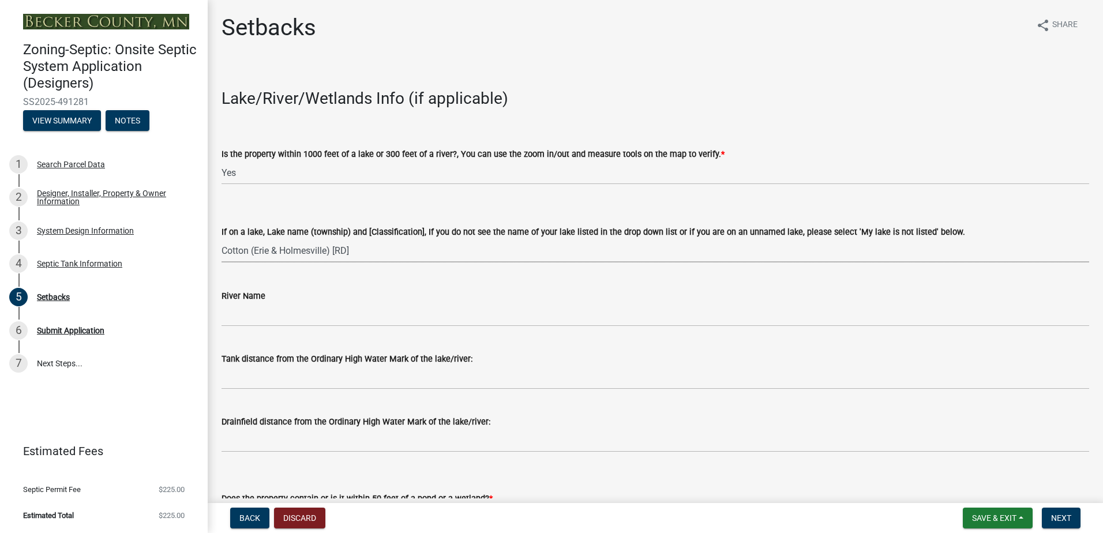
select select "e210f88a-4648-48a8-a477-493c4819f989"
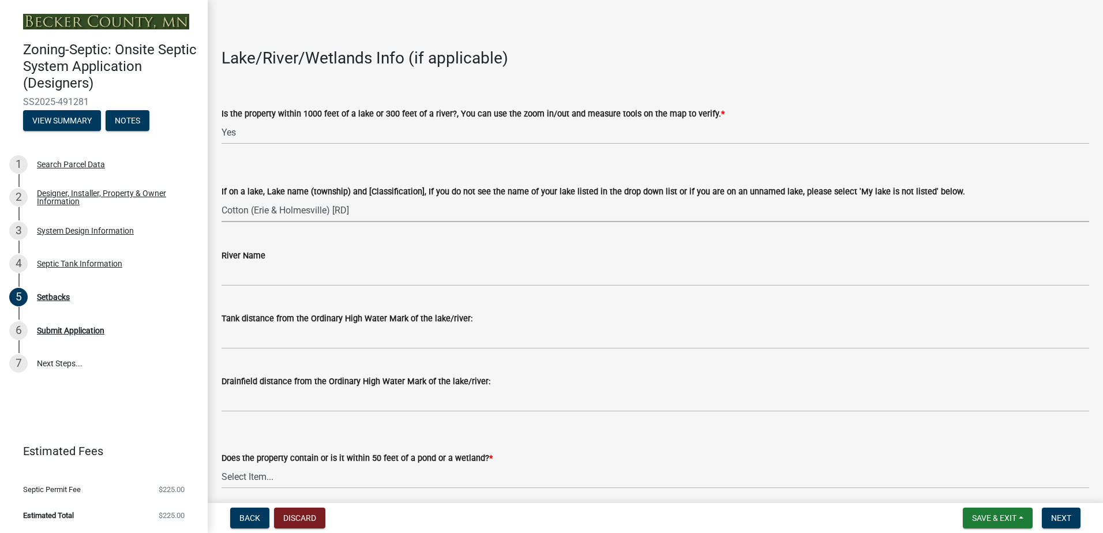
scroll to position [58, 0]
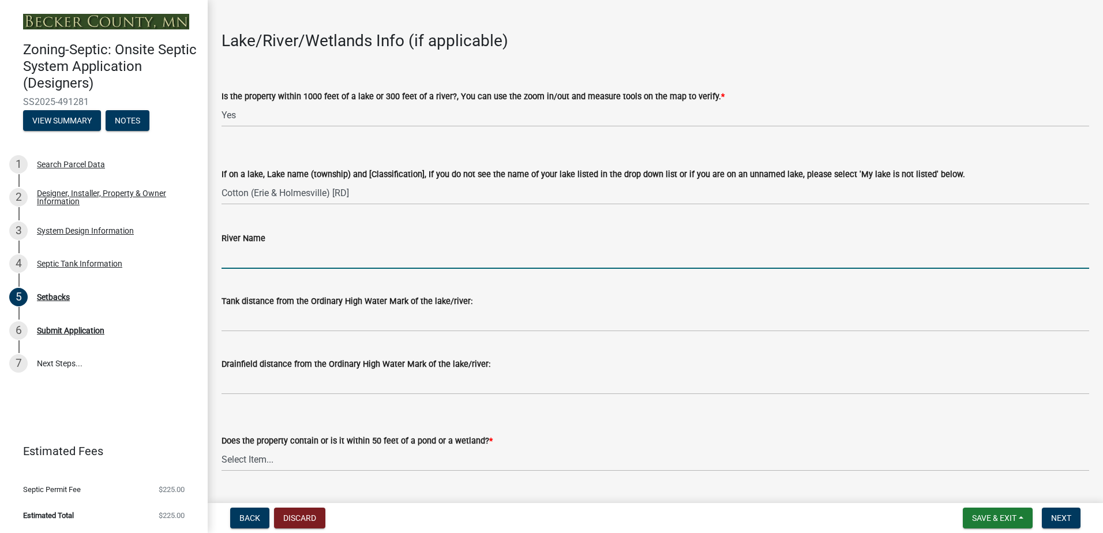
click at [244, 261] on input "River Name" at bounding box center [656, 257] width 868 height 24
type input "NA"
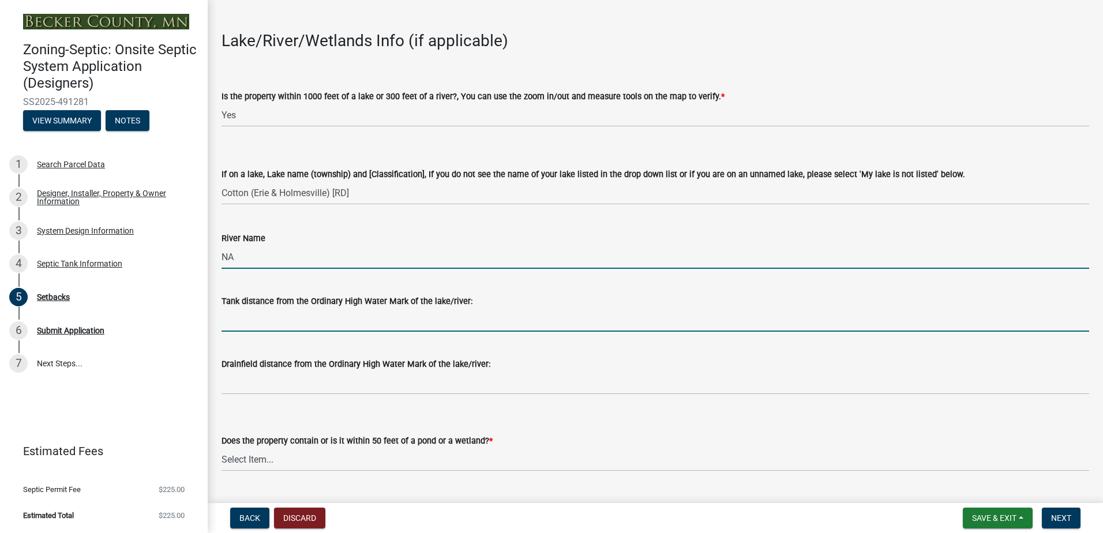
type input "150+"
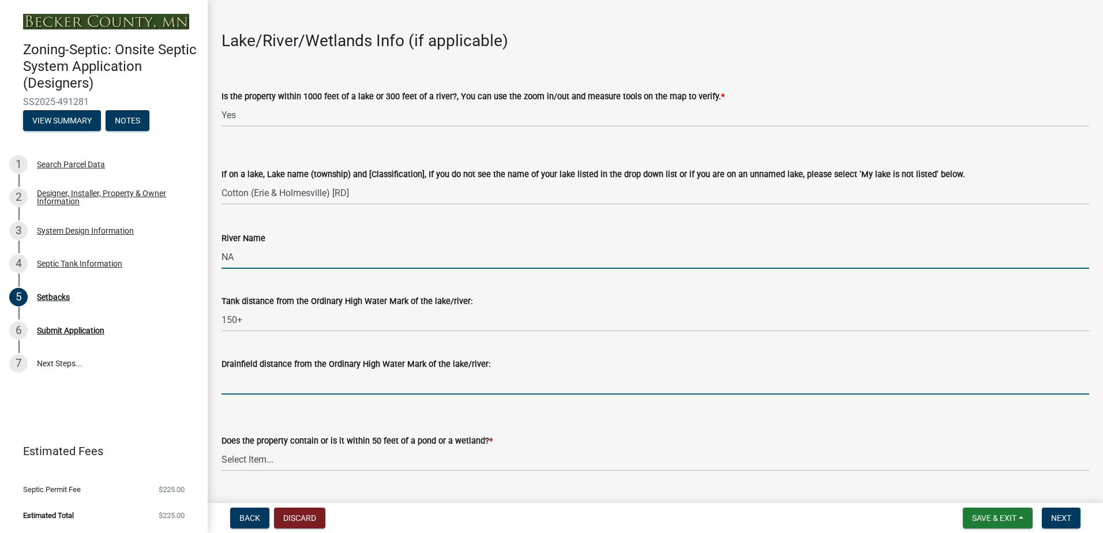
type input "NA"
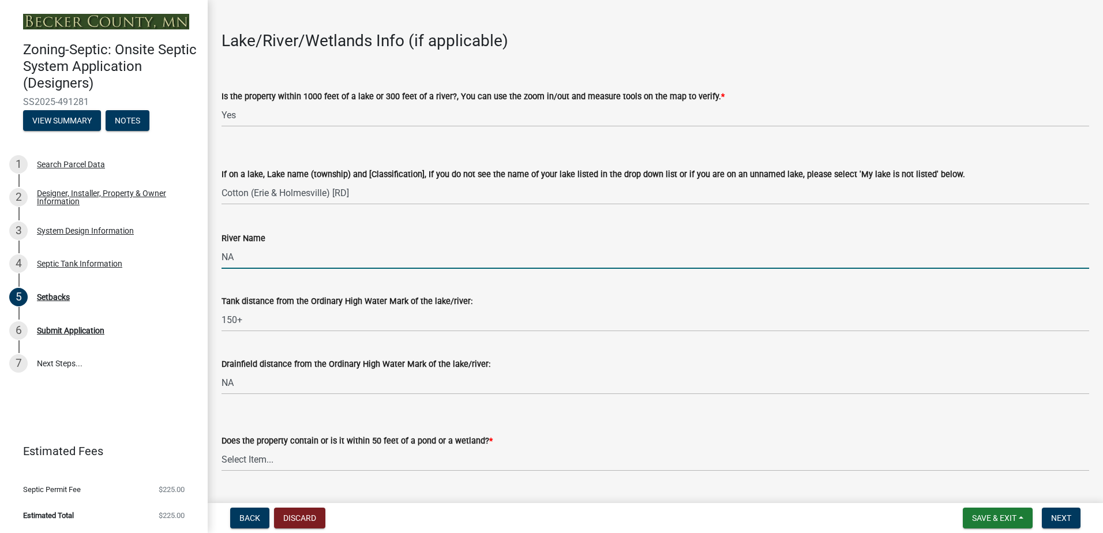
type input "NA"
type input "10+"
type input "NA"
type input "10+"
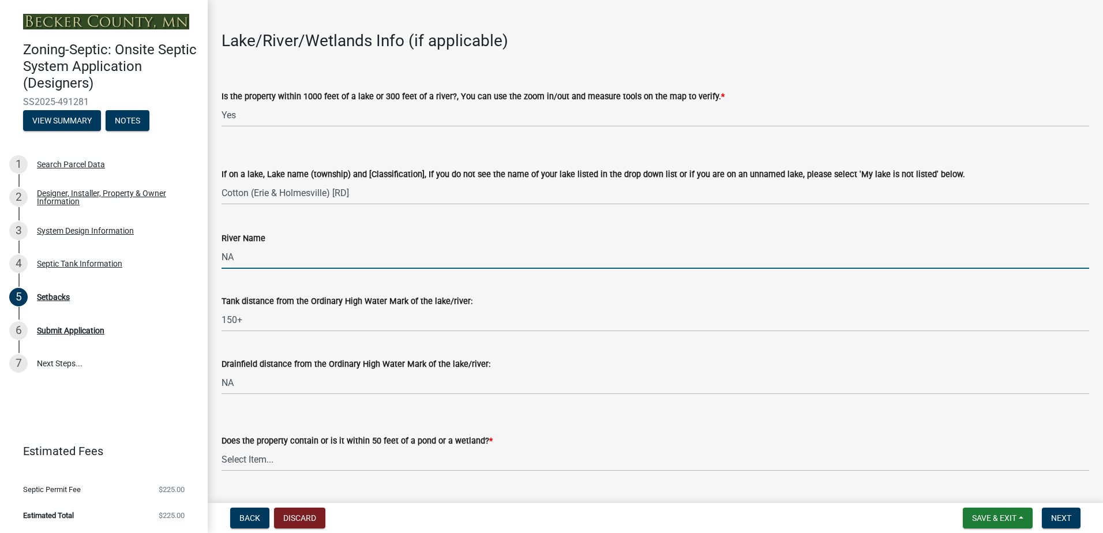
type input "NA"
type input "10+"
type input "NA"
type input "50+"
type input "NA"
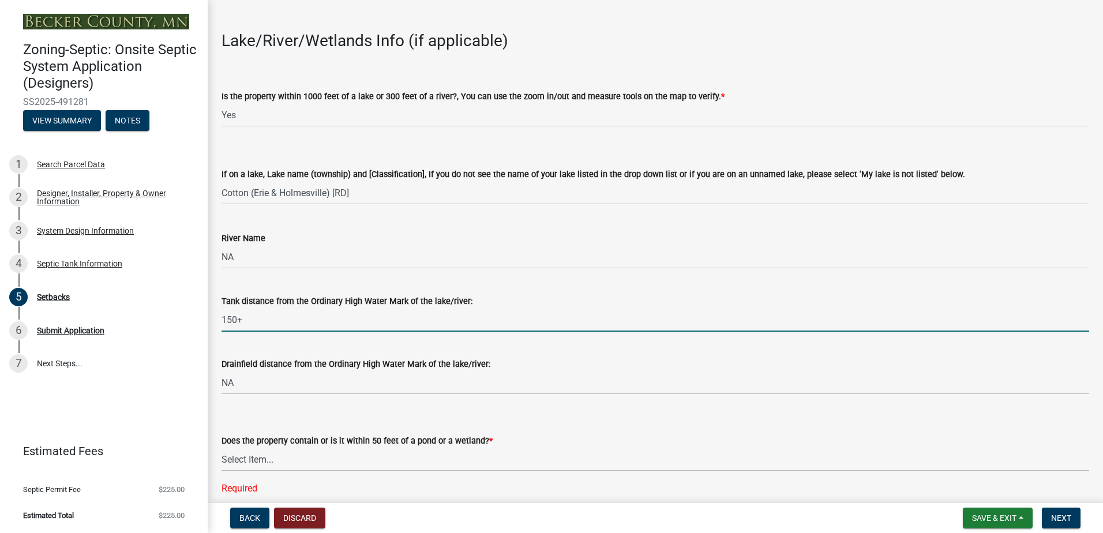
click at [248, 323] on input "150+" at bounding box center [656, 320] width 868 height 24
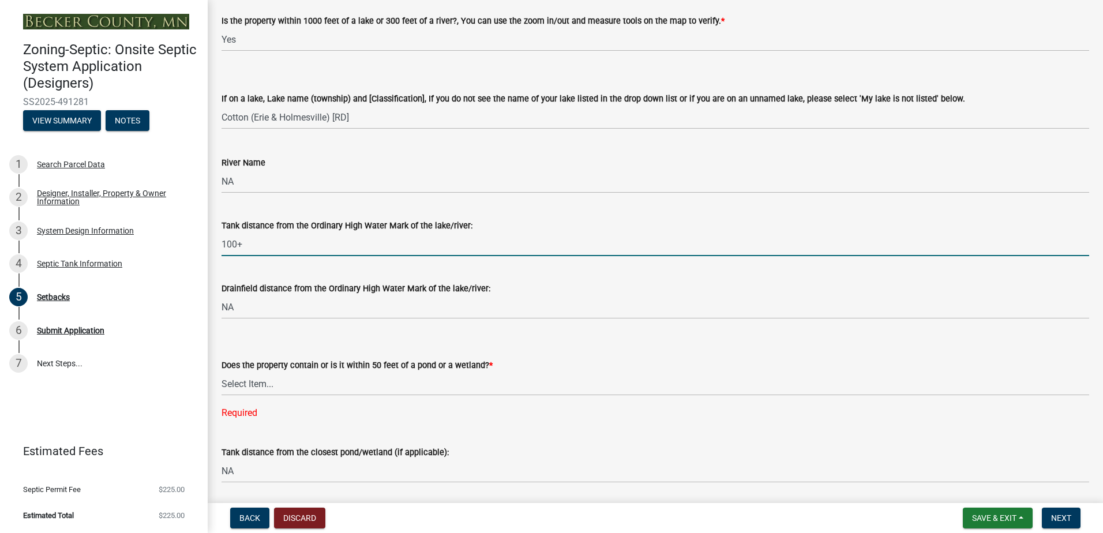
scroll to position [173, 0]
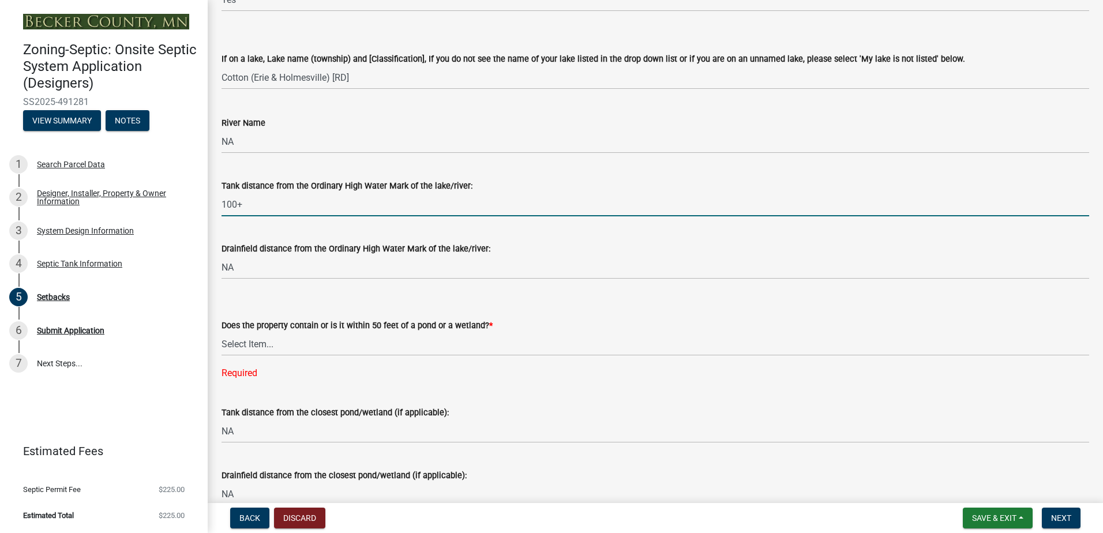
type input "100+"
click at [242, 340] on select "Select Item... Yes No" at bounding box center [656, 344] width 868 height 24
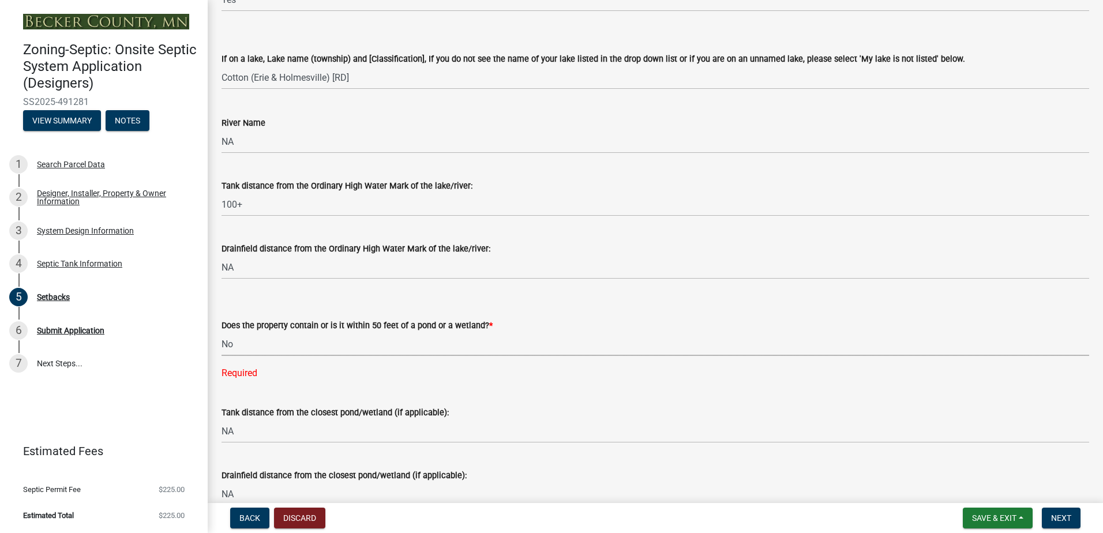
click at [222, 332] on select "Select Item... Yes No" at bounding box center [656, 344] width 868 height 24
select select "23044af5-43bb-4cf5-8aef-2716db2ce5fc"
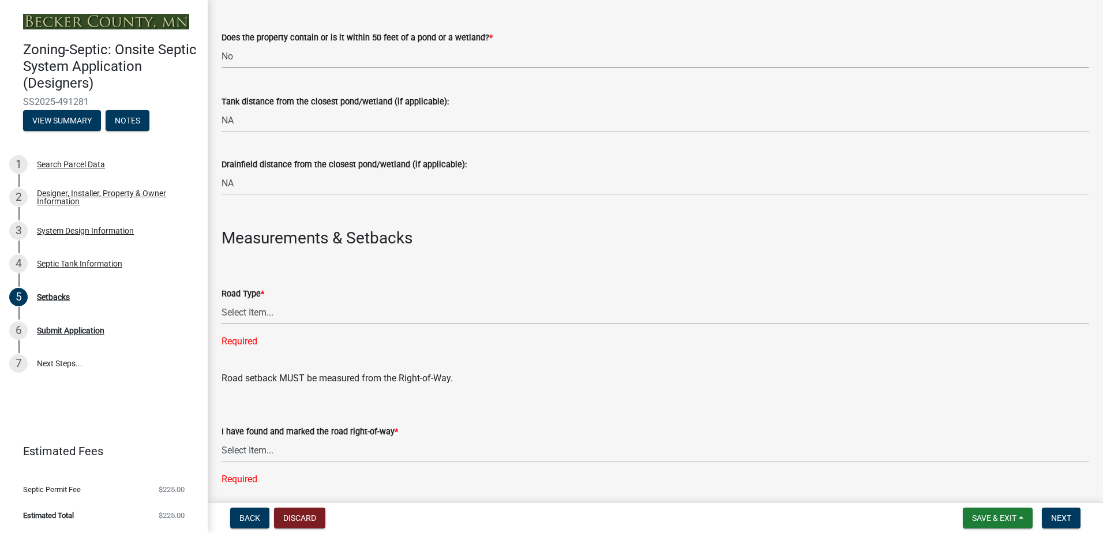
scroll to position [462, 0]
drag, startPoint x: 237, startPoint y: 317, endPoint x: 237, endPoint y: 324, distance: 6.9
click at [237, 317] on select "Select Item... State County Public / Township Private Easement [GEOGRAPHIC_DATA]" at bounding box center [656, 312] width 868 height 24
click at [222, 300] on select "Select Item... State County Public / Township Private Easement [GEOGRAPHIC_DATA]" at bounding box center [656, 312] width 868 height 24
select select "21af9b93-f494-48c6-91ae-235d36c6c939"
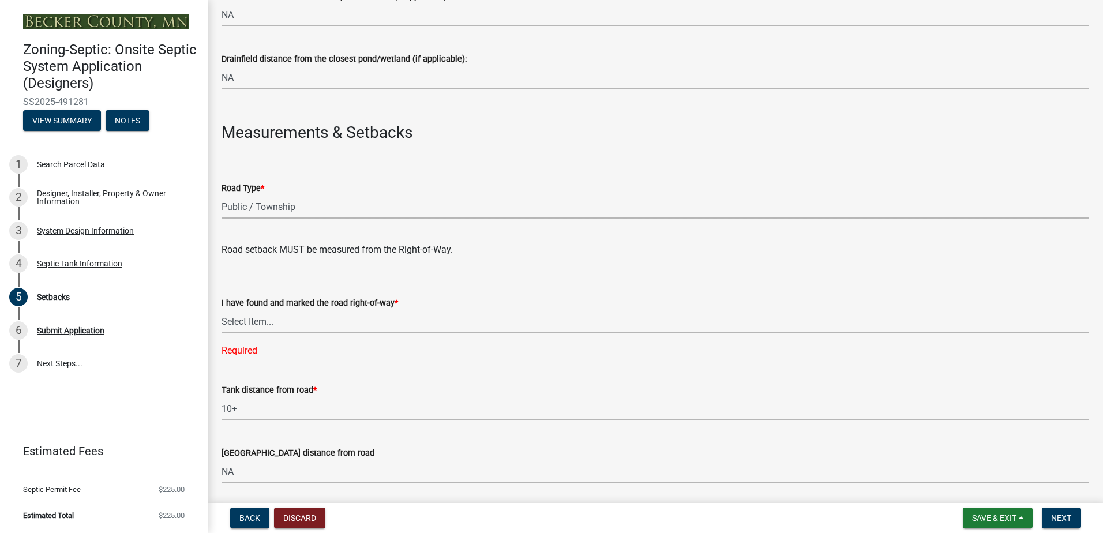
scroll to position [577, 0]
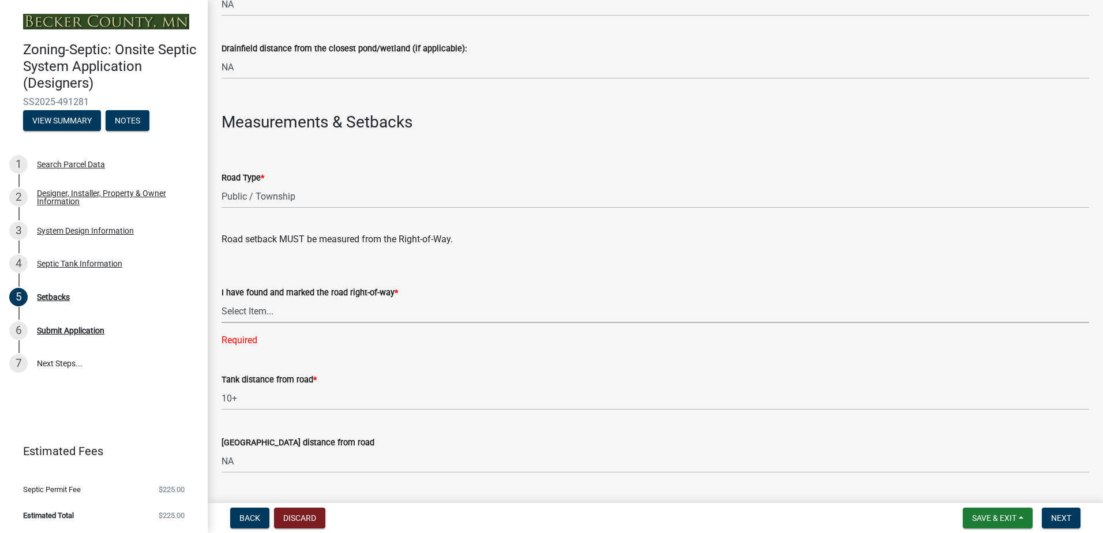
click at [238, 311] on select "Select Item... Yes No" at bounding box center [656, 311] width 868 height 24
click at [222, 299] on select "Select Item... Yes No" at bounding box center [656, 311] width 868 height 24
select select "a3ce498e-f8b1-44e2-889e-c4968ac74b5a"
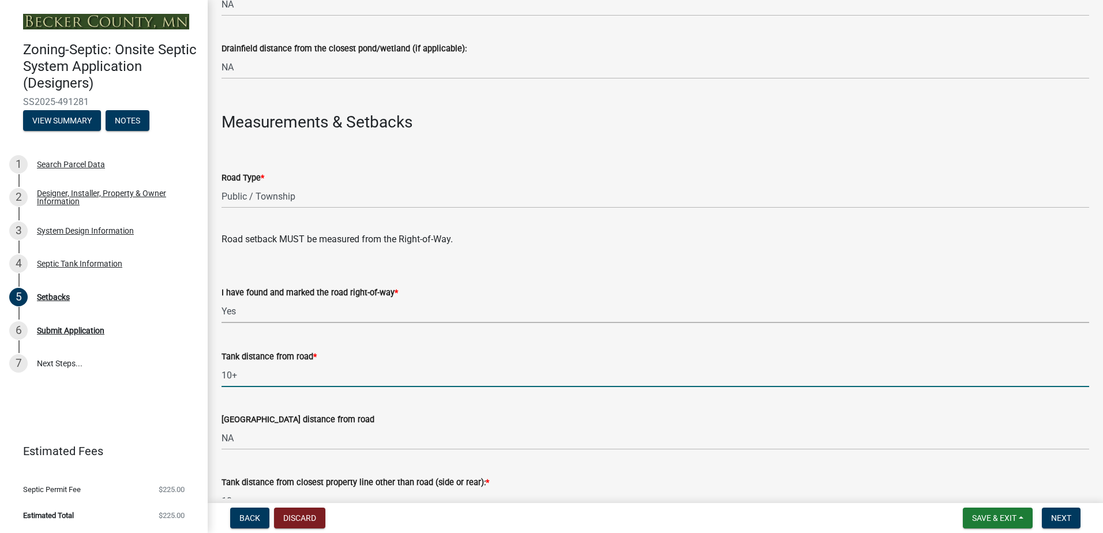
click at [241, 378] on input "10+" at bounding box center [656, 376] width 868 height 24
type input "1"
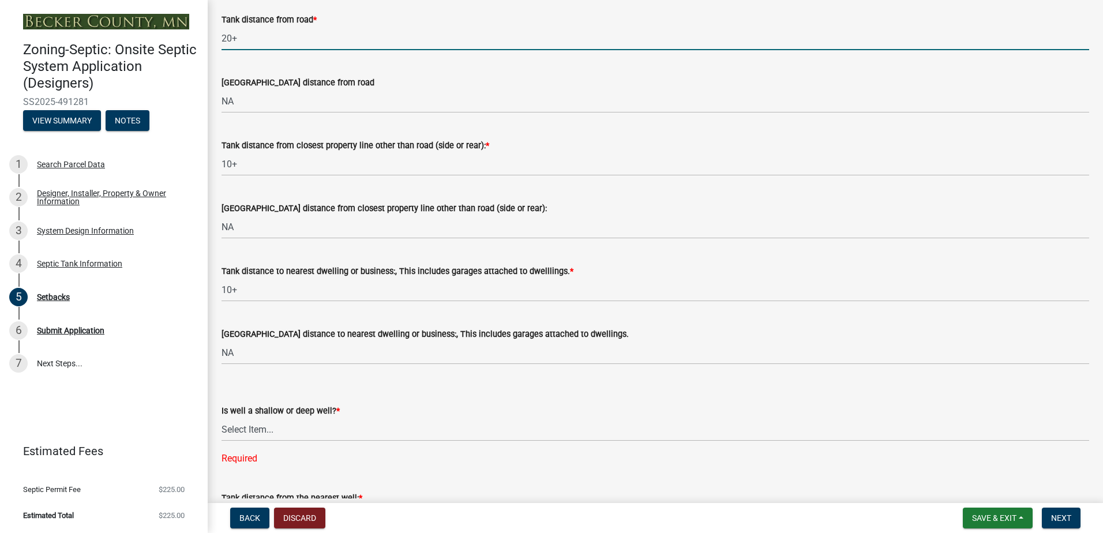
scroll to position [923, 0]
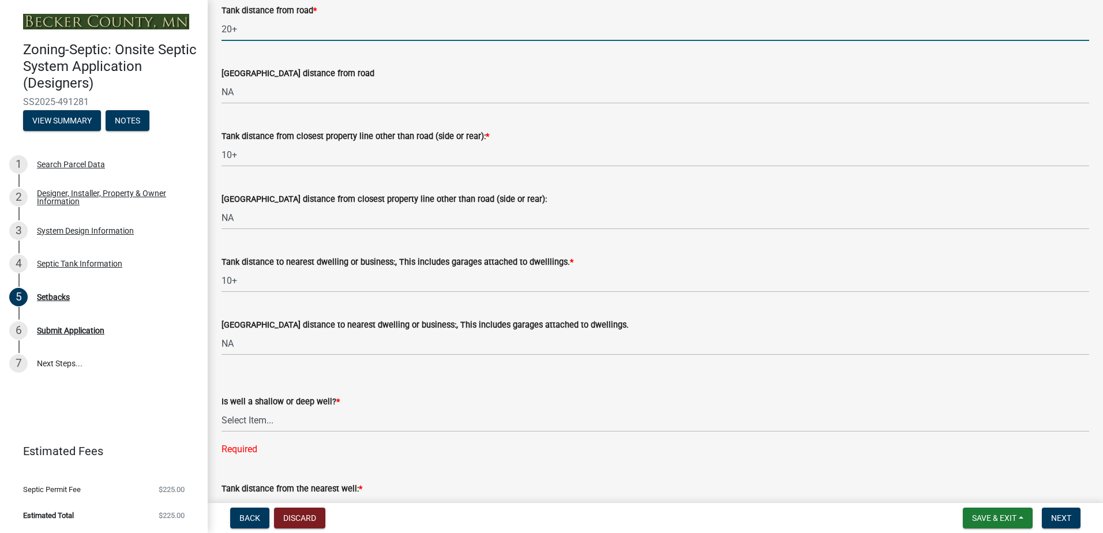
type input "20+"
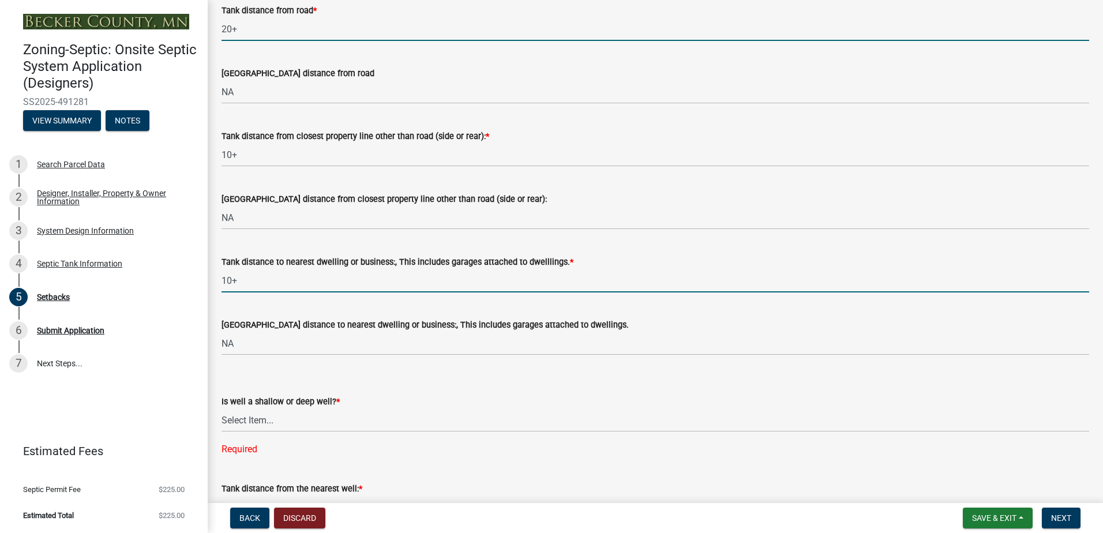
click at [245, 282] on input "10+" at bounding box center [656, 281] width 868 height 24
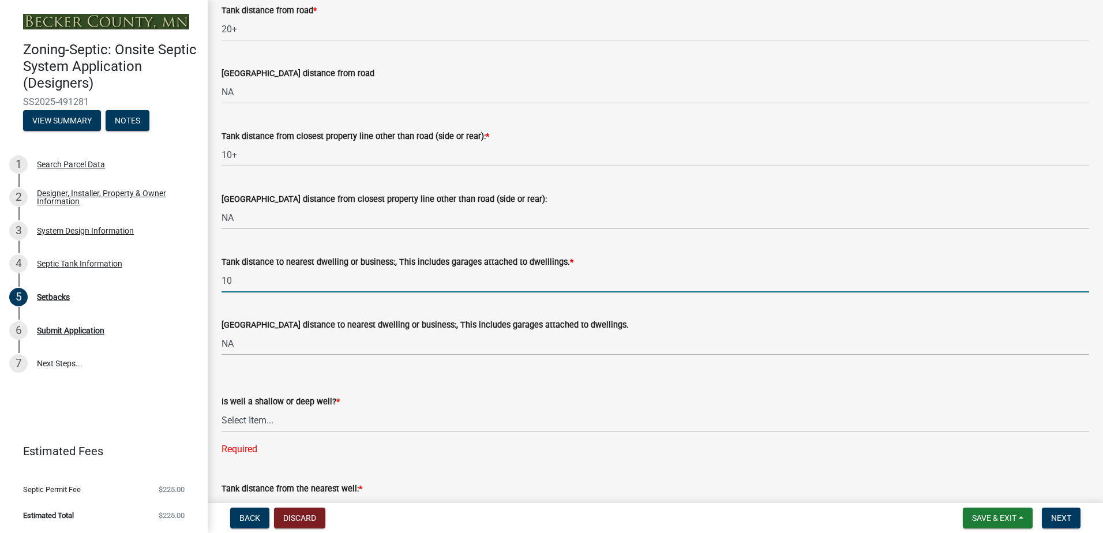
type input "1"
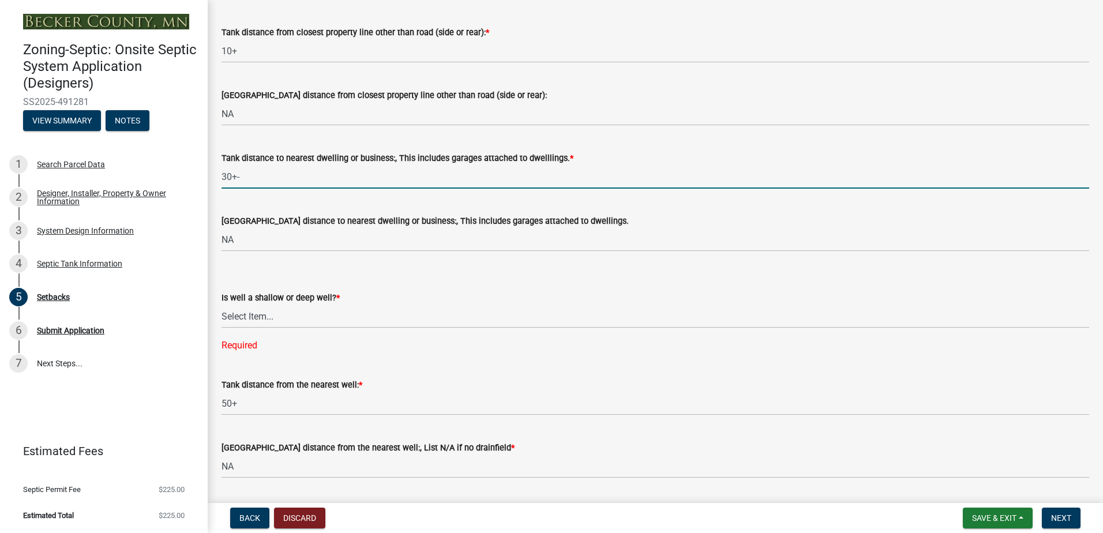
scroll to position [1039, 0]
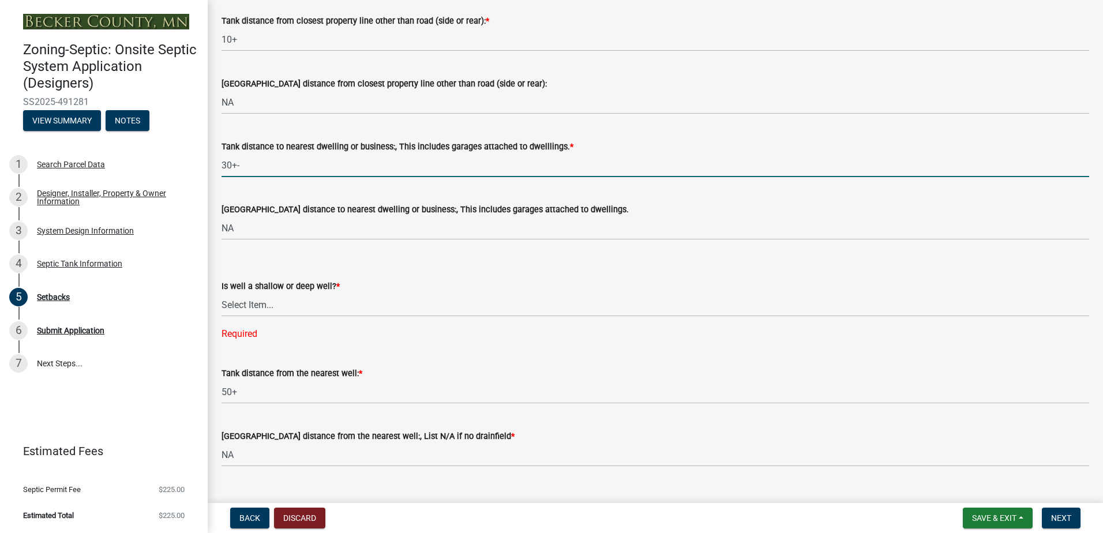
type input "30+-"
click at [249, 308] on select "Select Item... Deep Well Shallow Well No Well - Connected or to be connected to…" at bounding box center [656, 305] width 868 height 24
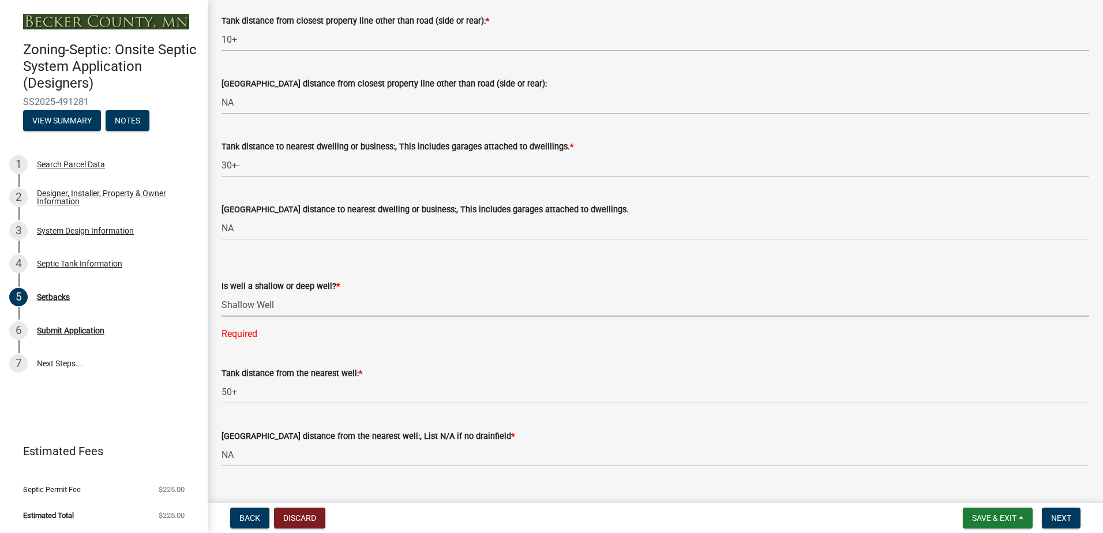
click at [222, 294] on select "Select Item... Deep Well Shallow Well No Well - Connected or to be connected to…" at bounding box center [656, 305] width 868 height 24
select select "8966ff84-7900-44dd-b964-2f68cb12997f"
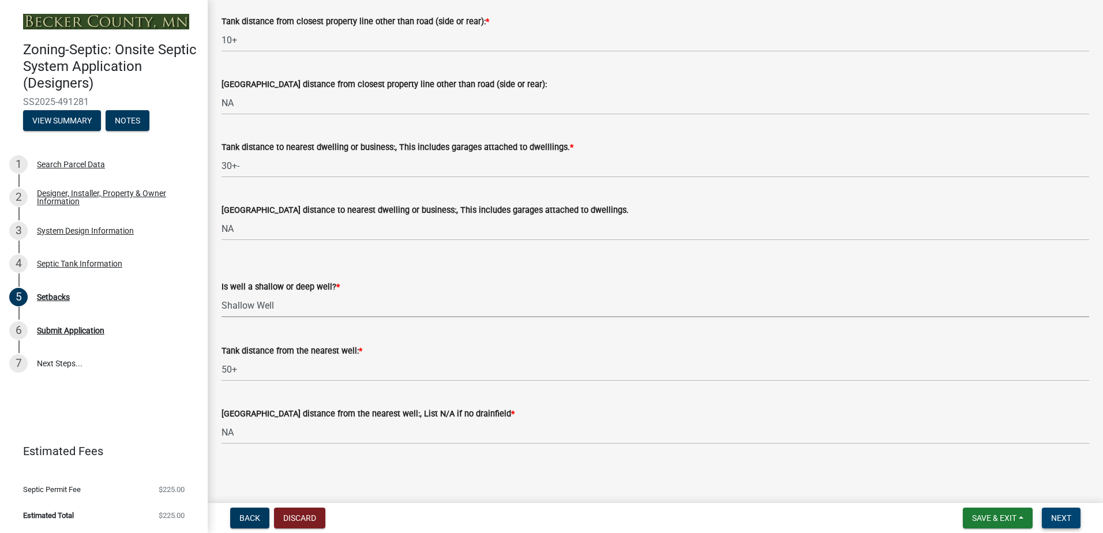
click at [1047, 519] on button "Next" at bounding box center [1061, 518] width 39 height 21
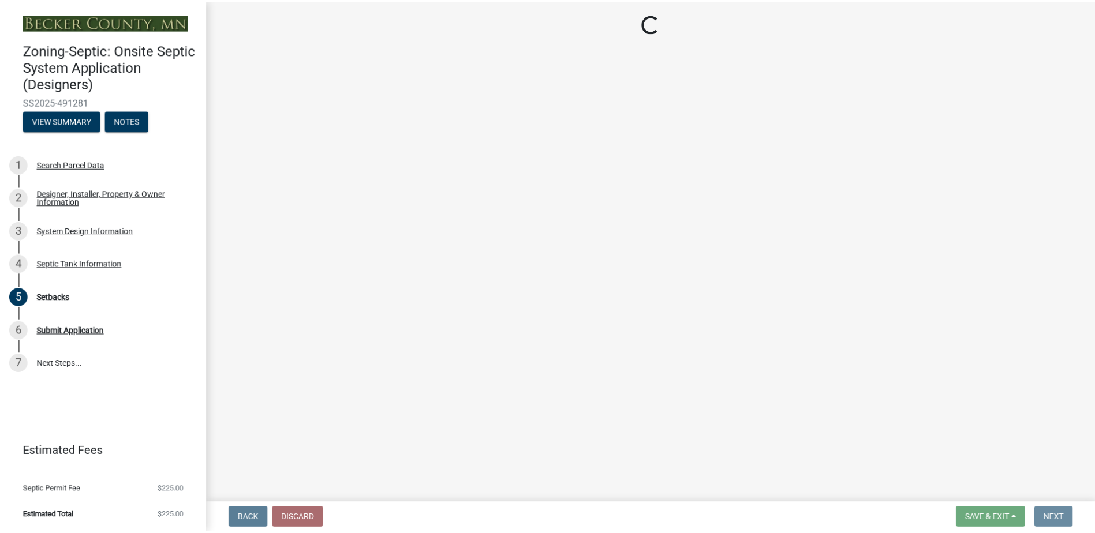
scroll to position [0, 0]
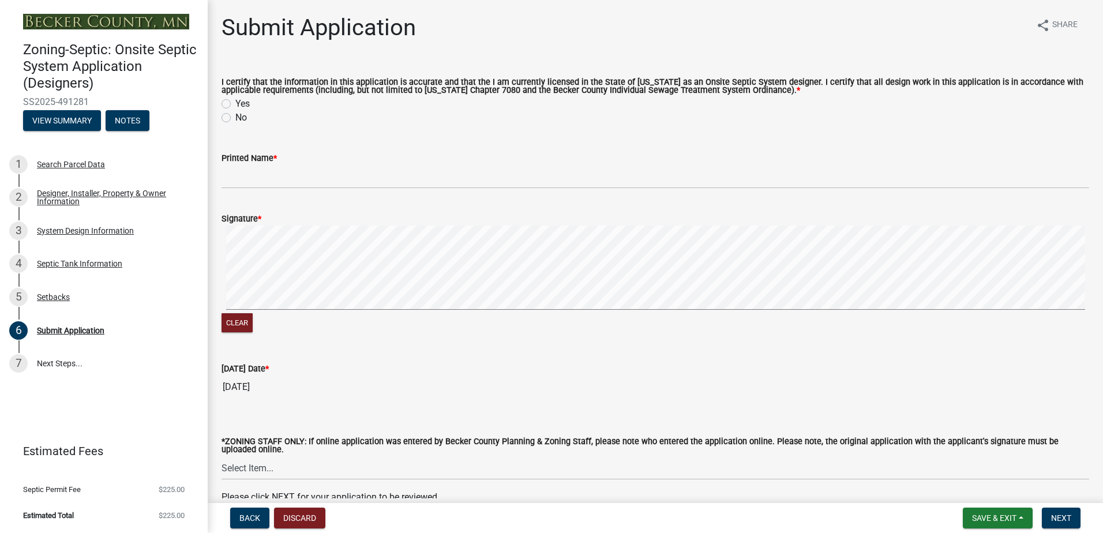
click at [235, 102] on label "Yes" at bounding box center [242, 104] width 14 height 14
click at [235, 102] on input "Yes" at bounding box center [239, 101] width 8 height 8
radio input "true"
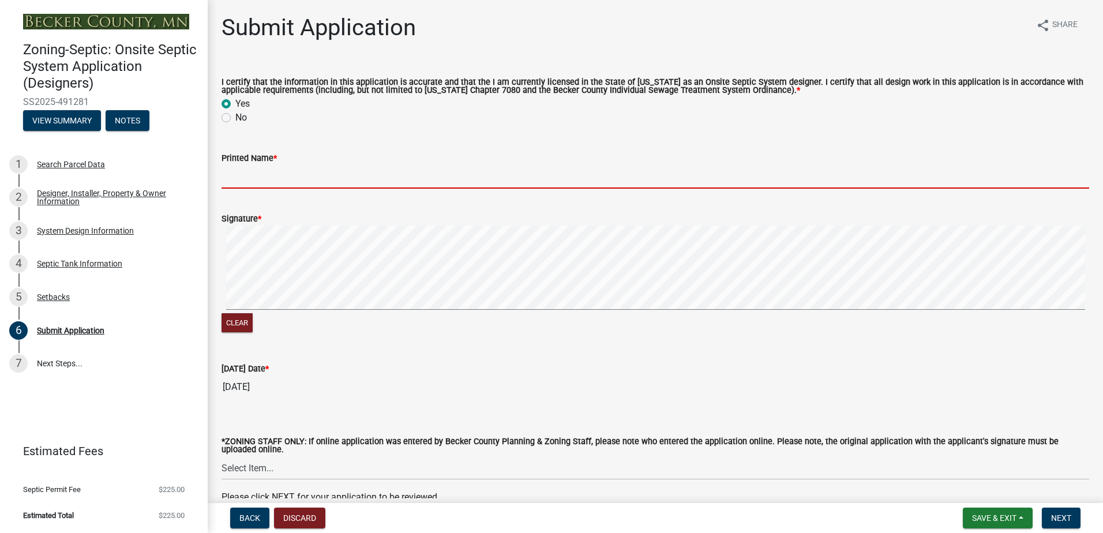
click at [259, 184] on input "Printed Name *" at bounding box center [656, 177] width 868 height 24
type input "[PERSON_NAME]"
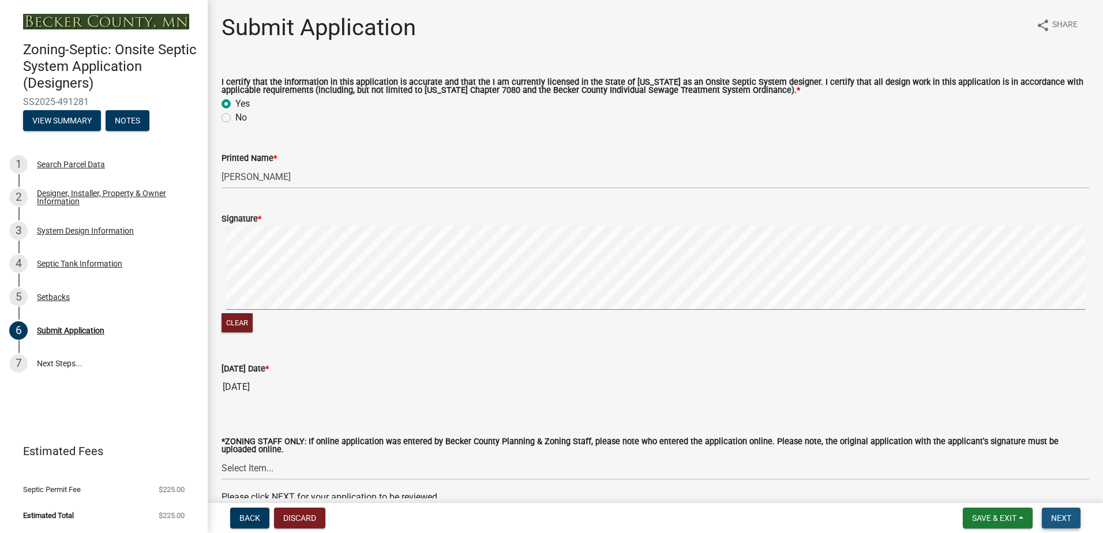
drag, startPoint x: 1058, startPoint y: 524, endPoint x: 1048, endPoint y: 519, distance: 11.1
click at [1058, 523] on button "Next" at bounding box center [1061, 518] width 39 height 21
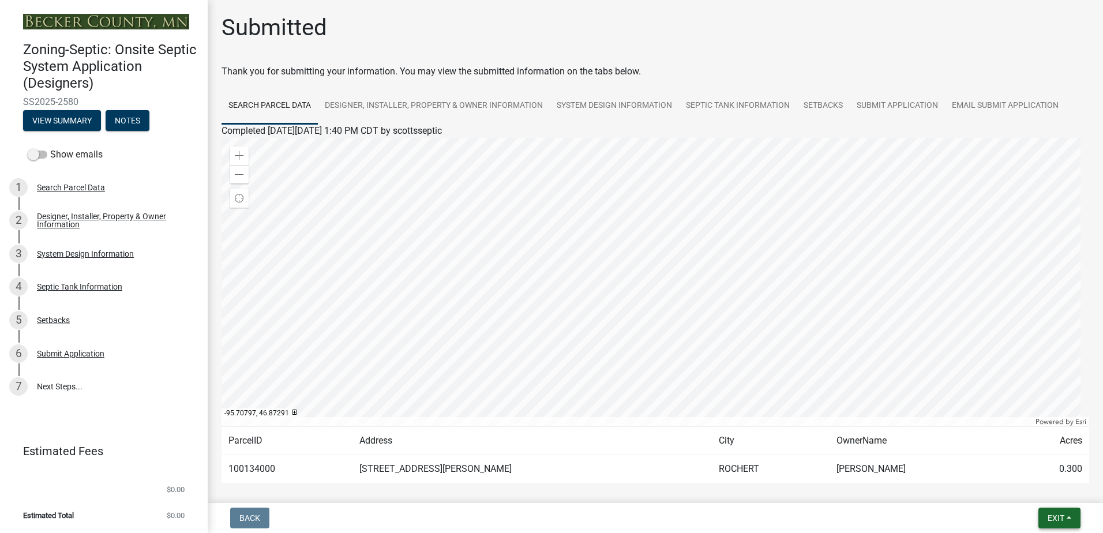
click at [1073, 516] on button "Exit" at bounding box center [1060, 518] width 42 height 21
click at [1011, 486] on button "Save & Exit" at bounding box center [1035, 488] width 92 height 28
